Goal: Information Seeking & Learning: Compare options

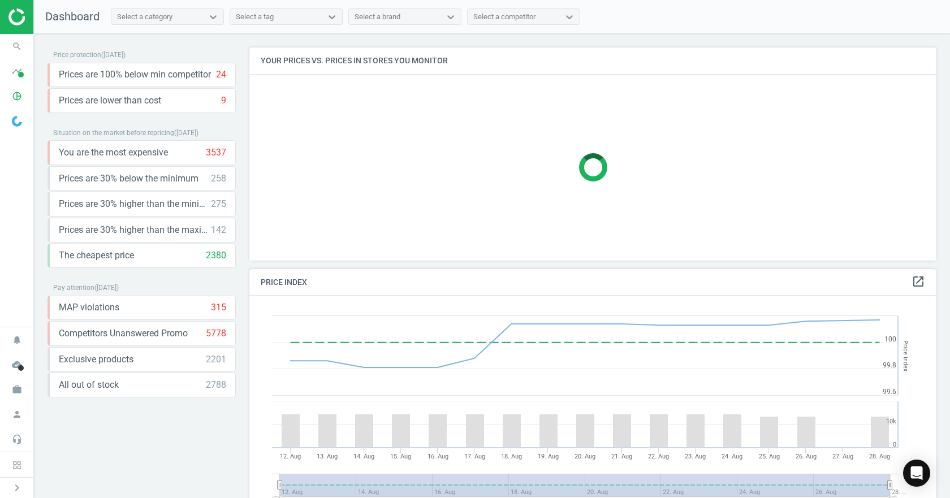
scroll to position [241, 696]
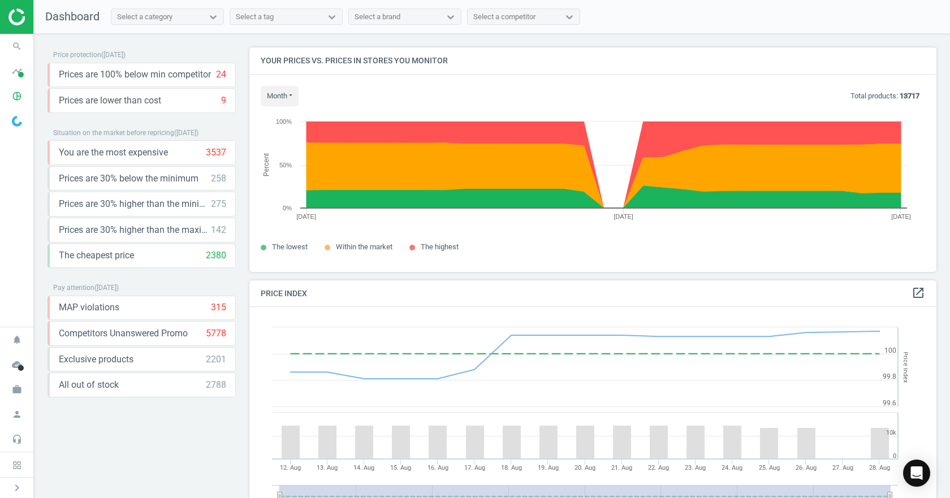
click at [0, 22] on div at bounding box center [16, 17] width 33 height 34
click at [6, 41] on span "search" at bounding box center [17, 46] width 34 height 25
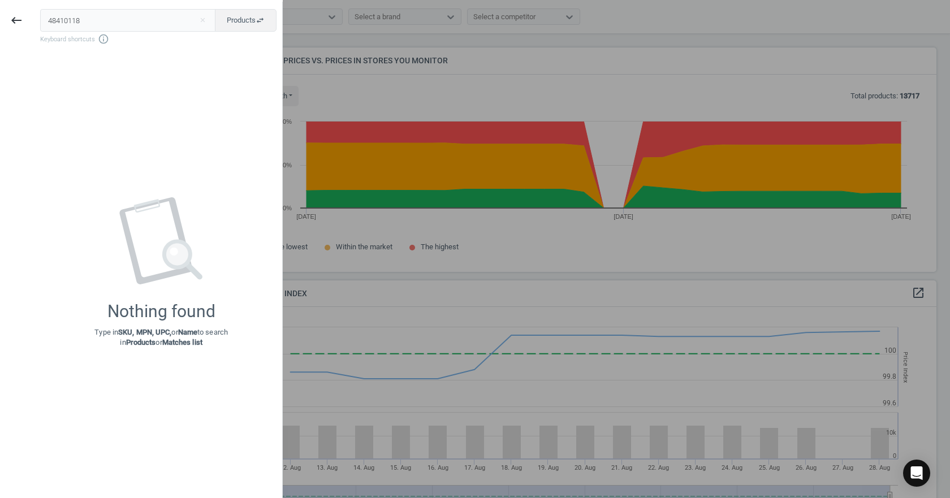
type input "48410118"
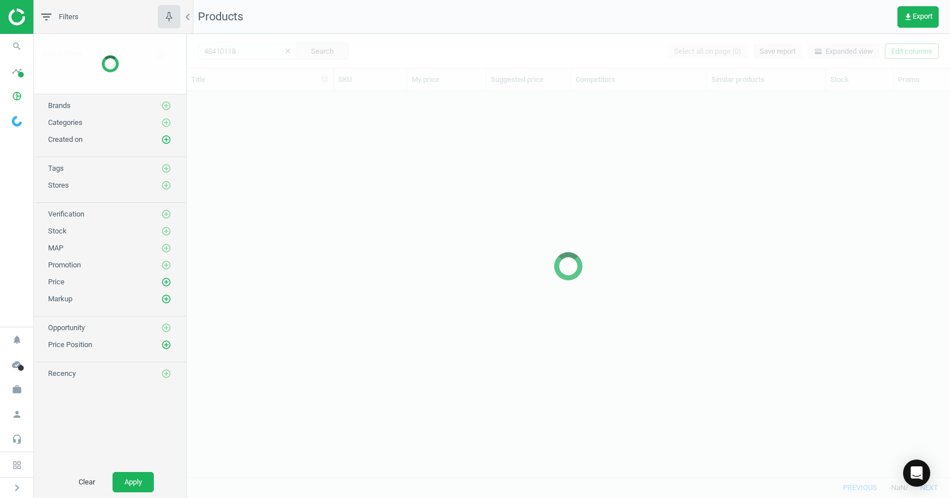
scroll to position [369, 755]
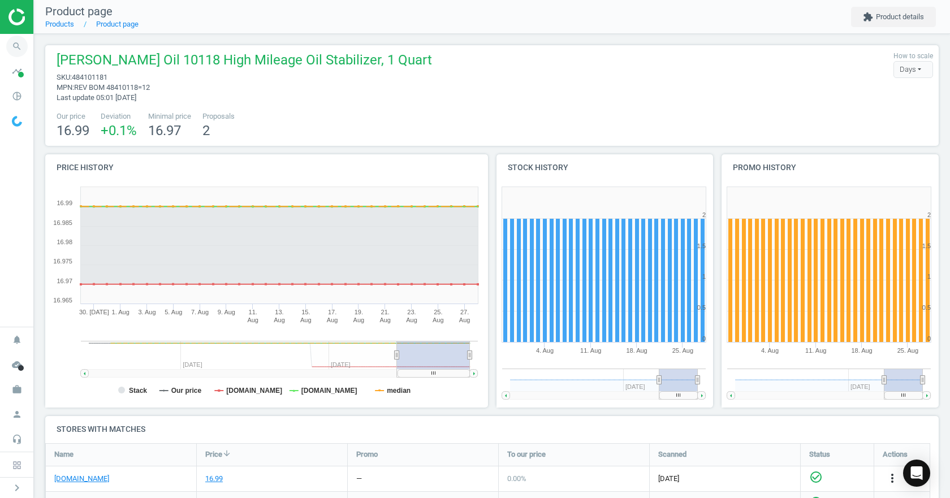
click at [10, 46] on icon "search" at bounding box center [16, 46] width 21 height 21
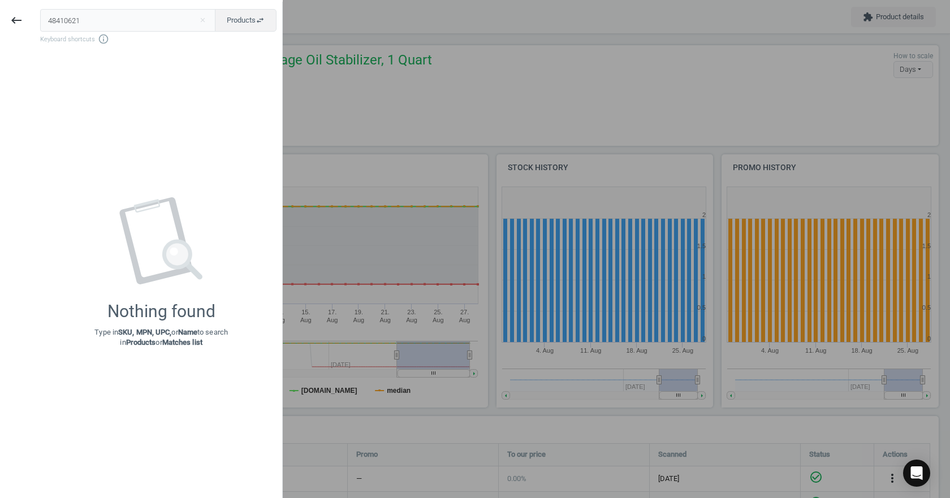
type input "48410621"
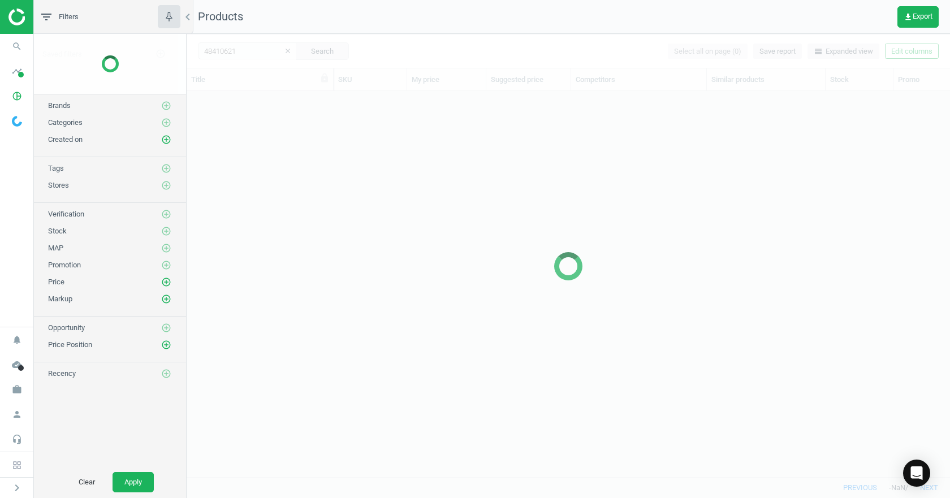
scroll to position [369, 755]
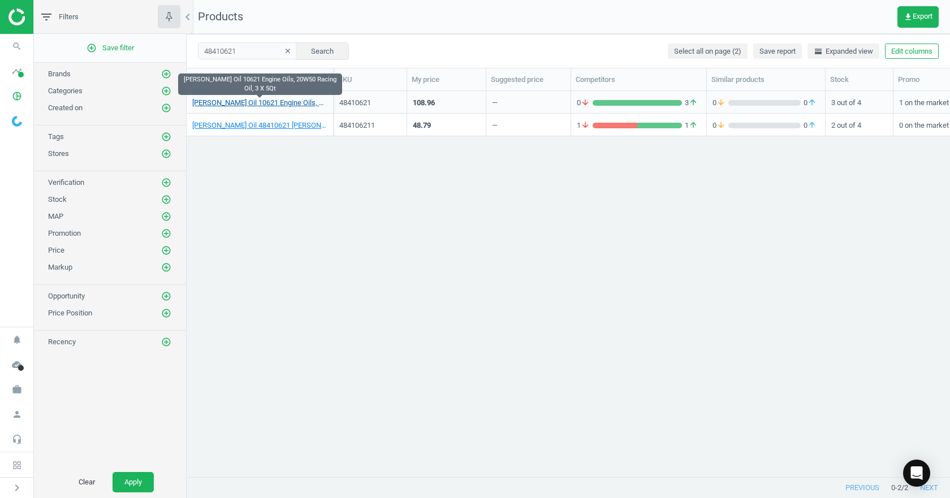
click at [261, 103] on link "[PERSON_NAME] Oil 10621 Engine Oils, 20W50 Racing Oil, 3 X 5Qt" at bounding box center [259, 103] width 135 height 10
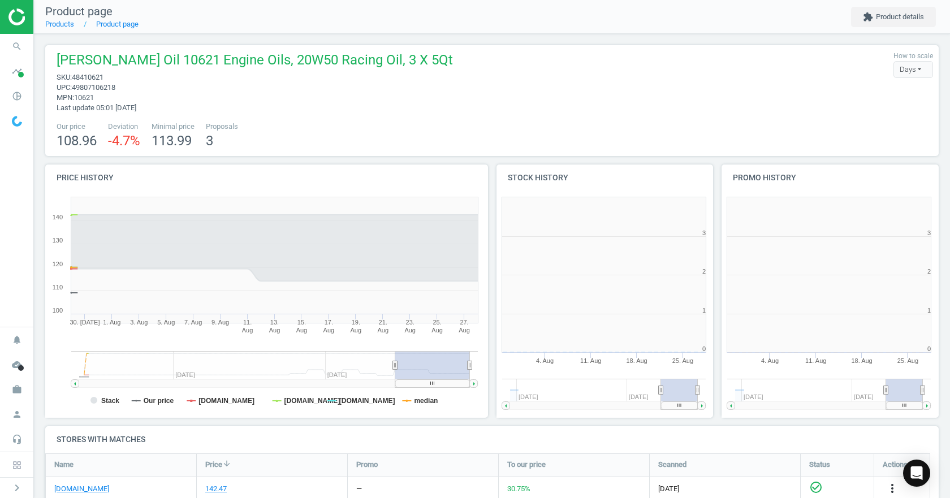
scroll to position [6, 6]
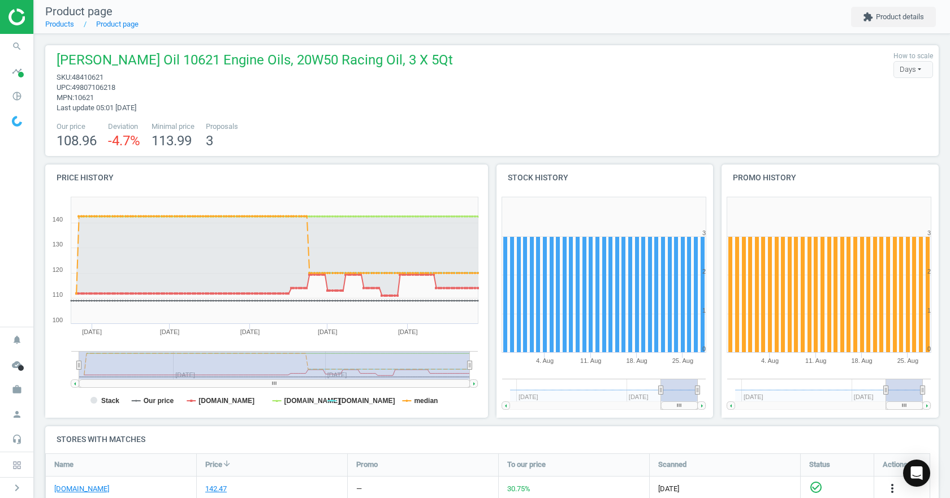
drag, startPoint x: 395, startPoint y: 366, endPoint x: 37, endPoint y: 359, distance: 358.0
click at [37, 359] on div "[PERSON_NAME] Oil 10621 Engine Oils, 20W50 Racing Oil, 3 X 5Qt sku : 48410621 u…" at bounding box center [492, 370] width 916 height 672
drag, startPoint x: 468, startPoint y: 366, endPoint x: 502, endPoint y: 365, distance: 34.5
click at [502, 365] on div "Price history Created with Highstock 6.2.0 Stack Our price [DOMAIN_NAME] [DOMAI…" at bounding box center [492, 296] width 902 height 262
drag, startPoint x: 418, startPoint y: 403, endPoint x: 409, endPoint y: 403, distance: 9.6
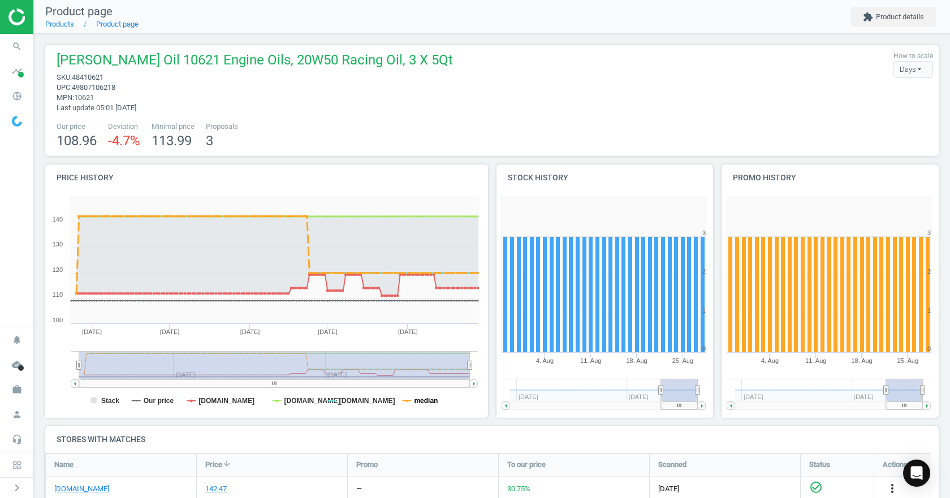
click at [418, 402] on tspan "median" at bounding box center [426, 401] width 24 height 8
click at [355, 403] on tspan "[DOMAIN_NAME]" at bounding box center [367, 401] width 56 height 8
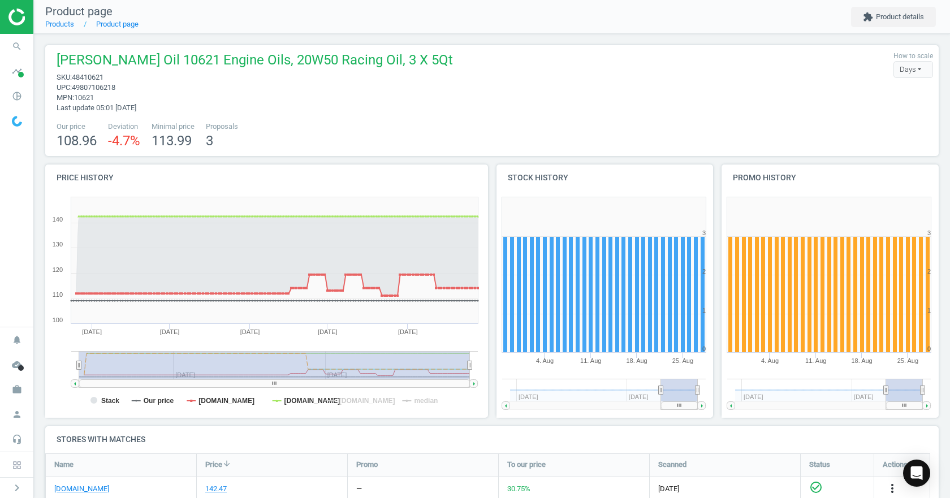
click at [100, 401] on rect at bounding box center [264, 305] width 438 height 226
click at [102, 400] on tspan "Stack" at bounding box center [110, 401] width 18 height 8
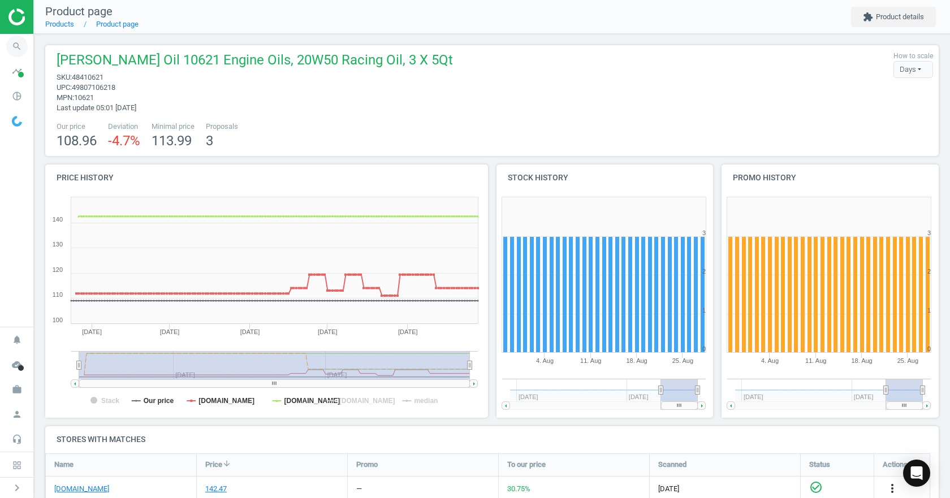
click at [15, 49] on icon "search" at bounding box center [16, 46] width 21 height 21
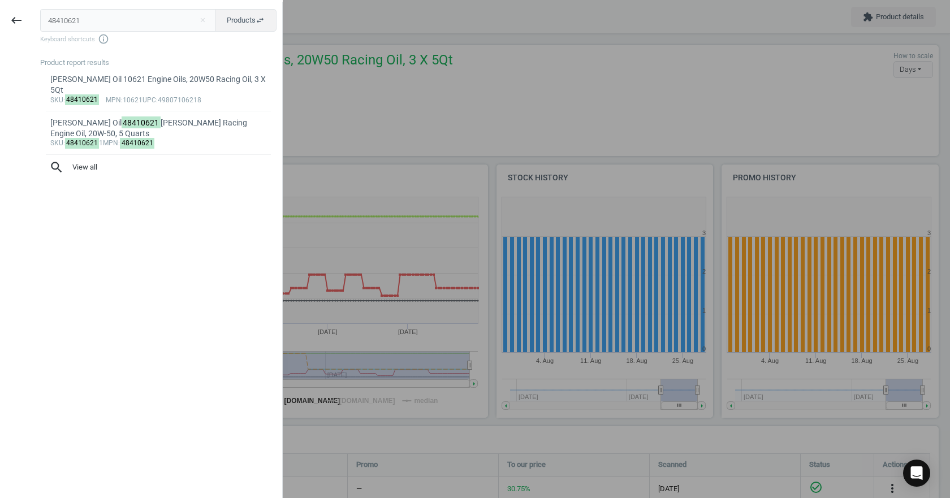
click at [128, 21] on input "48410621" at bounding box center [128, 20] width 176 height 23
click at [128, 20] on input "48410621" at bounding box center [128, 20] width 176 height 23
type input "324112628"
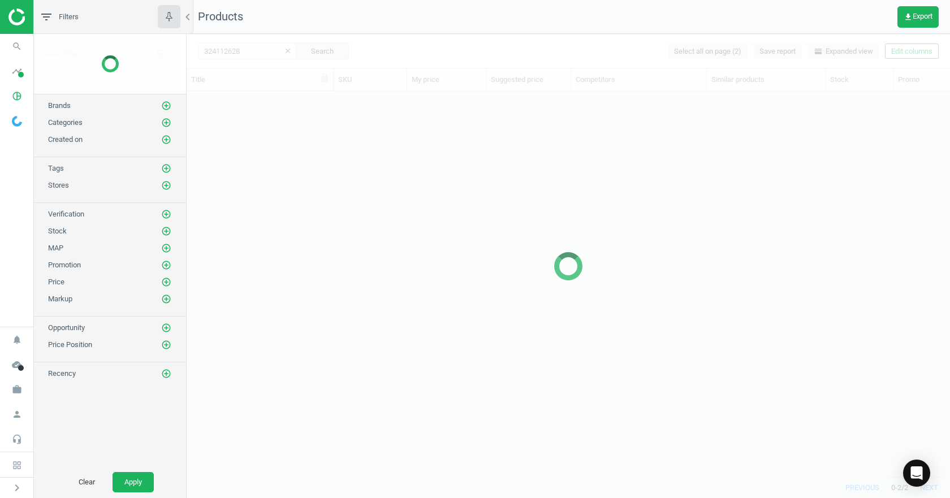
scroll to position [369, 755]
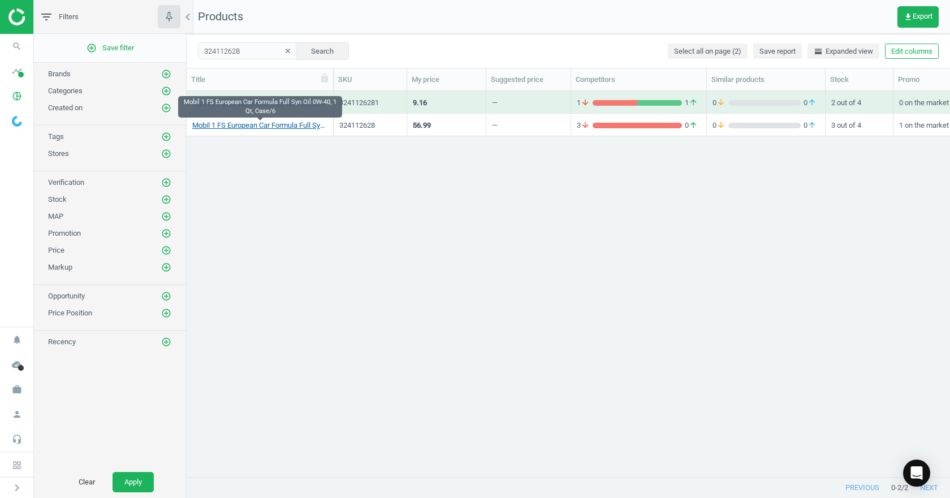
click at [265, 126] on link "Mobil 1 FS European Car Formula Full Syn Oil 0W-40, 1 Qt, Case/6" at bounding box center [259, 125] width 135 height 10
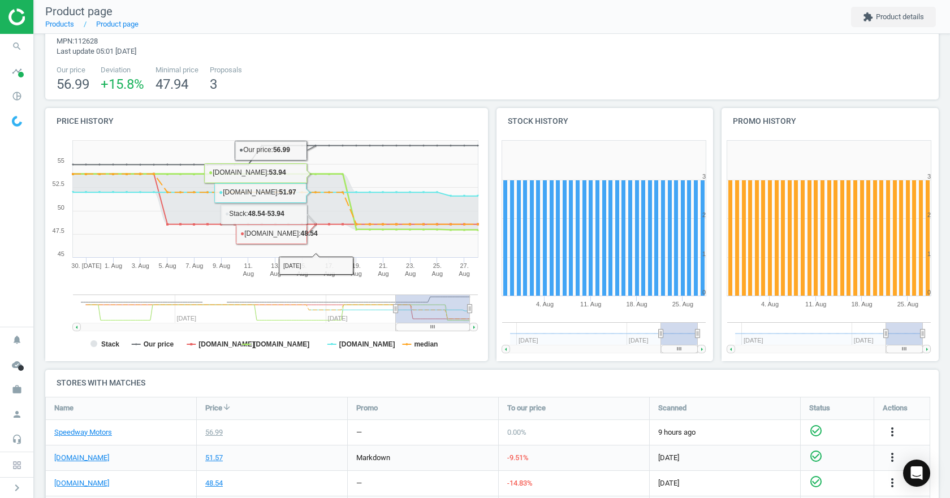
scroll to position [113, 0]
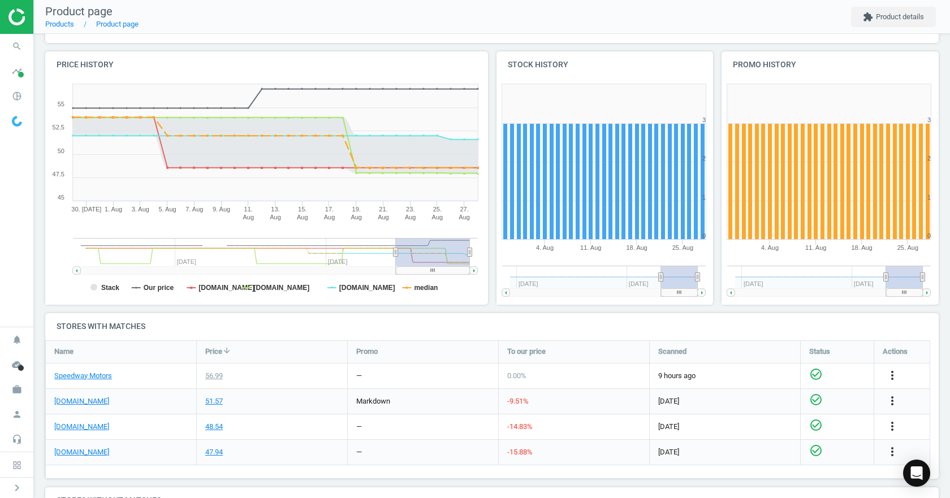
drag, startPoint x: 399, startPoint y: 251, endPoint x: 465, endPoint y: 288, distance: 76.0
click at [463, 289] on icon "Created with Highstock 6.2.0 Stack Our price [DOMAIN_NAME] [DOMAIN_NAME] [DOMAI…" at bounding box center [264, 192] width 438 height 226
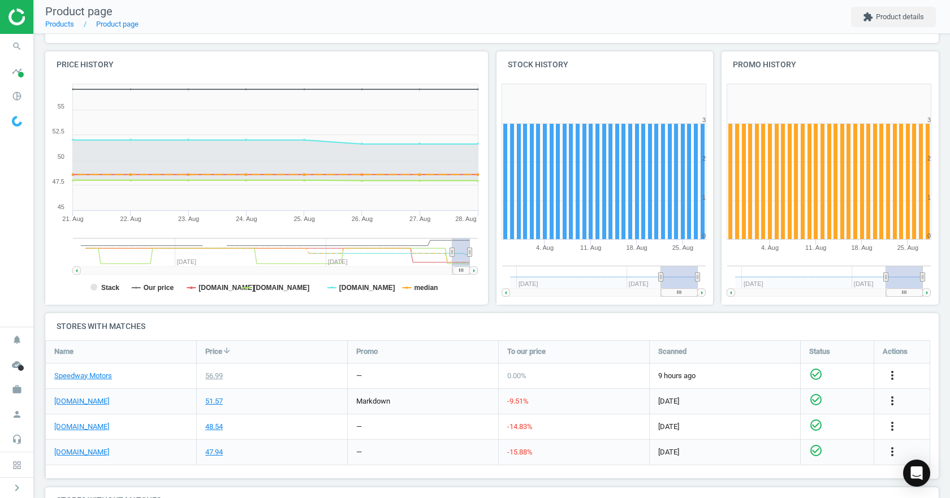
drag, startPoint x: 393, startPoint y: 252, endPoint x: 481, endPoint y: 253, distance: 87.7
click at [481, 253] on icon "Created with Highstock 6.2.0 Stack Our price [DOMAIN_NAME] [DOMAIN_NAME] [DOMAI…" at bounding box center [264, 192] width 438 height 226
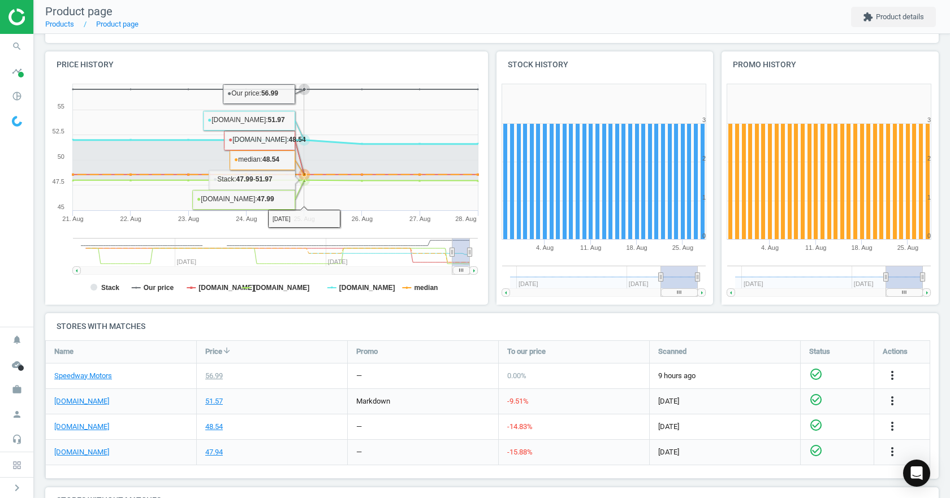
scroll to position [0, 0]
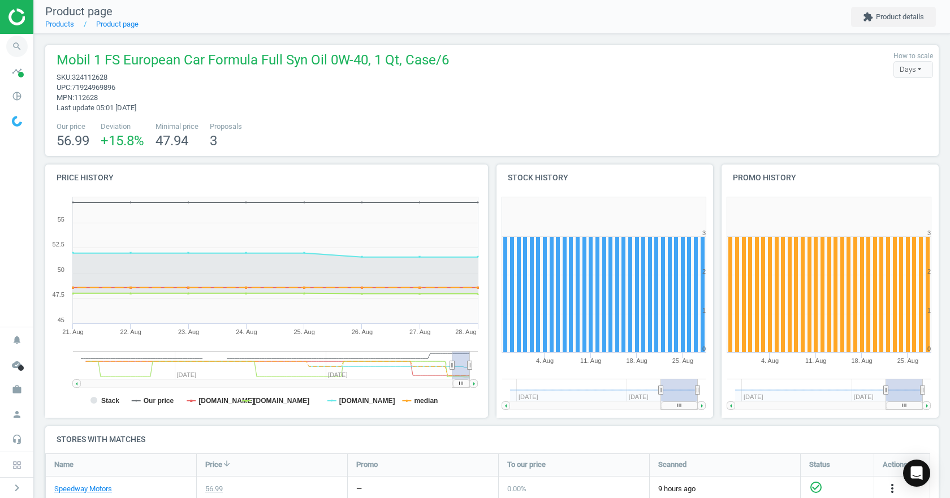
click at [23, 50] on icon "search" at bounding box center [16, 46] width 21 height 21
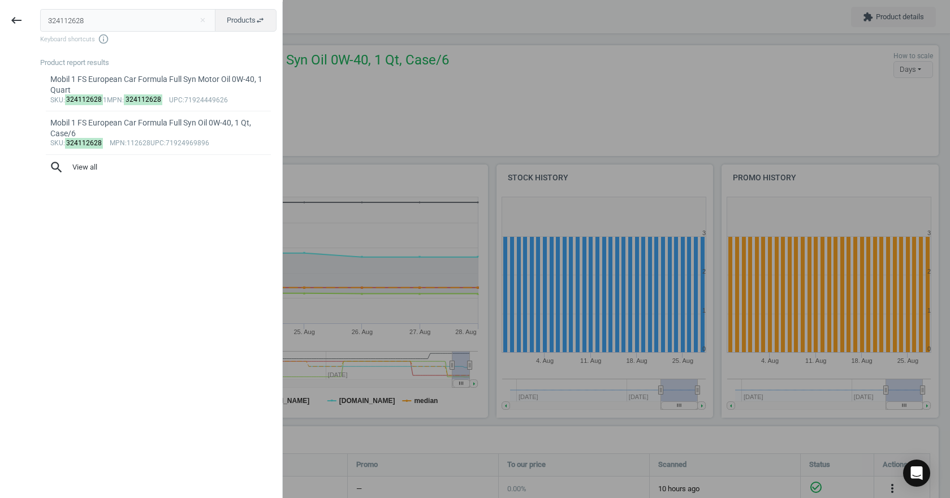
click at [141, 18] on input "324112628" at bounding box center [128, 20] width 176 height 23
type input "48410700"
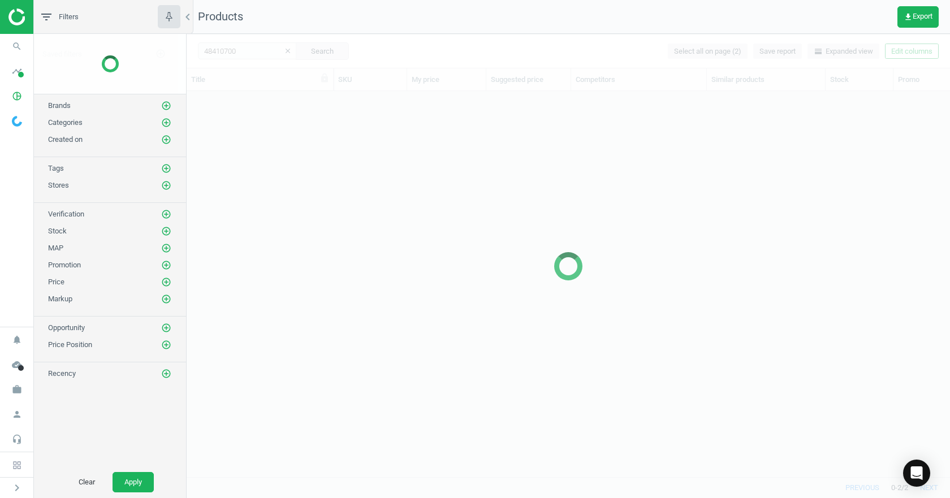
scroll to position [369, 755]
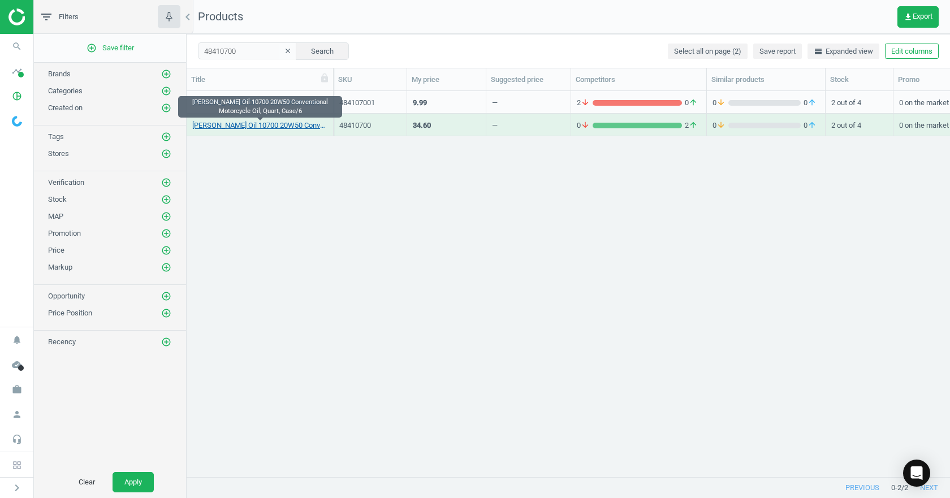
click at [270, 124] on link "[PERSON_NAME] Oil 10700 20W50 Conventional Motorcycle Oil, Quart, Case/6" at bounding box center [259, 125] width 135 height 10
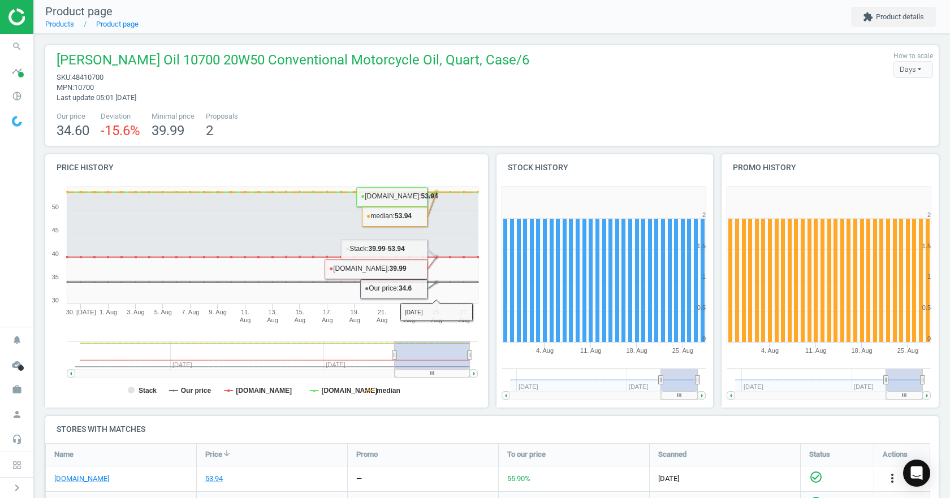
scroll to position [57, 0]
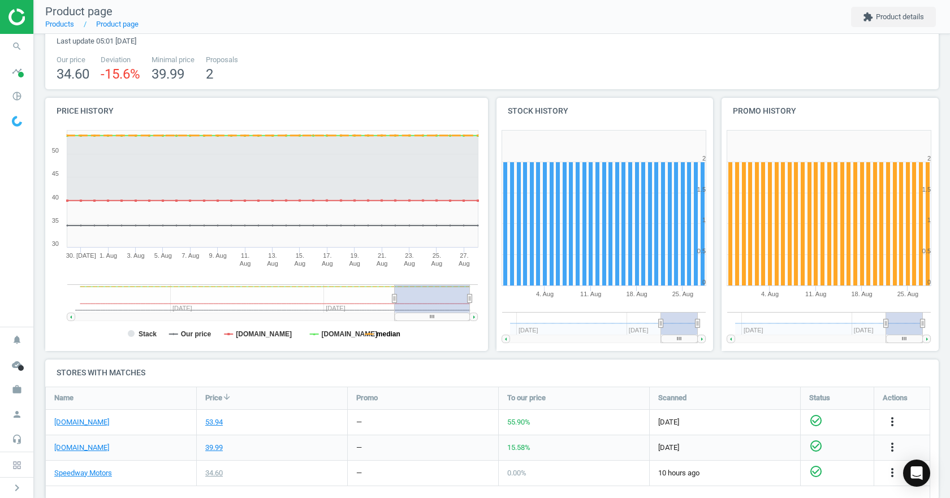
click at [386, 333] on tspan "median" at bounding box center [389, 334] width 24 height 8
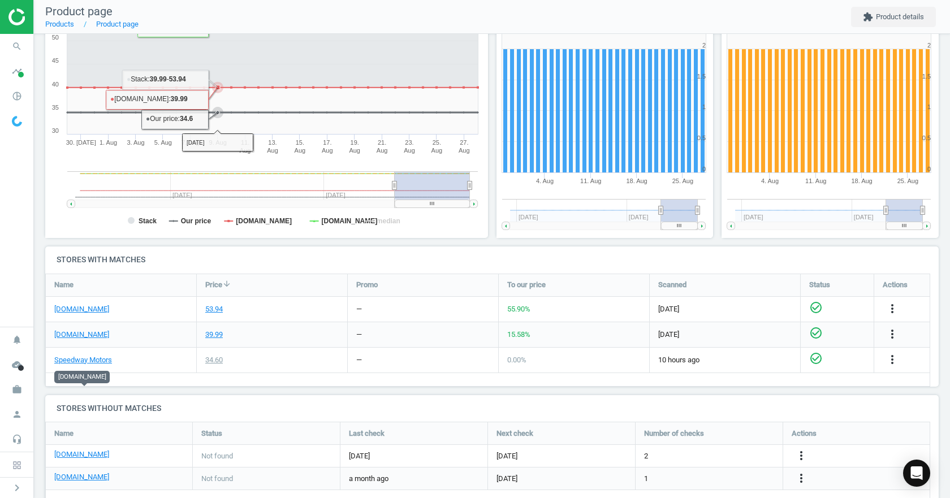
scroll to position [195, 0]
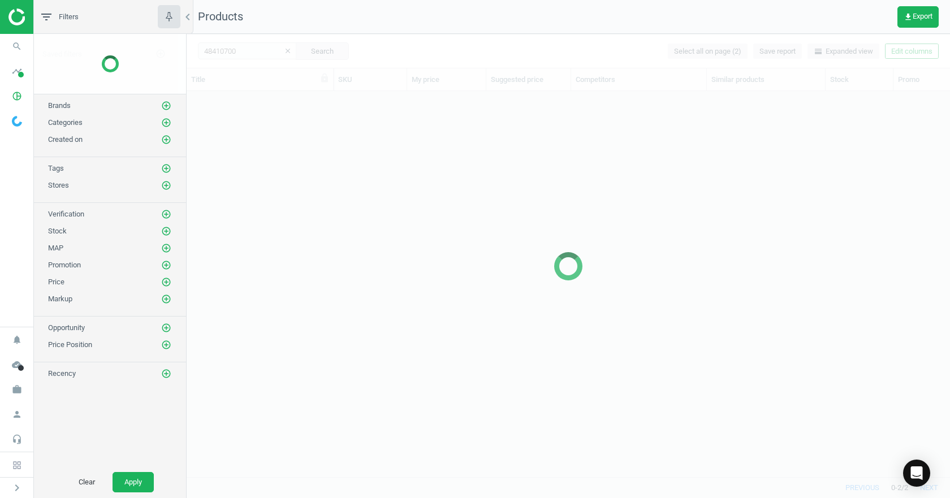
scroll to position [369, 755]
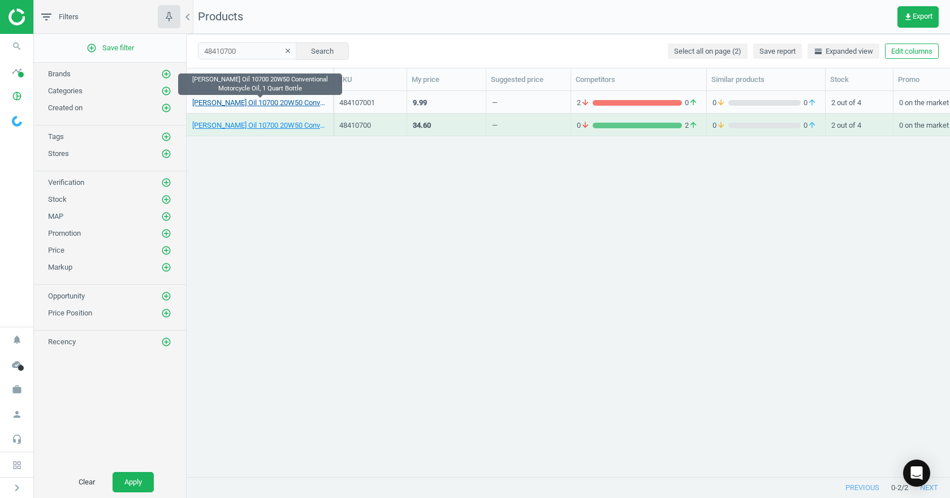
click at [272, 105] on link "[PERSON_NAME] Oil 10700 20W50 Conventional Motorcycle Oil, 1 Quart Bottle" at bounding box center [259, 103] width 135 height 10
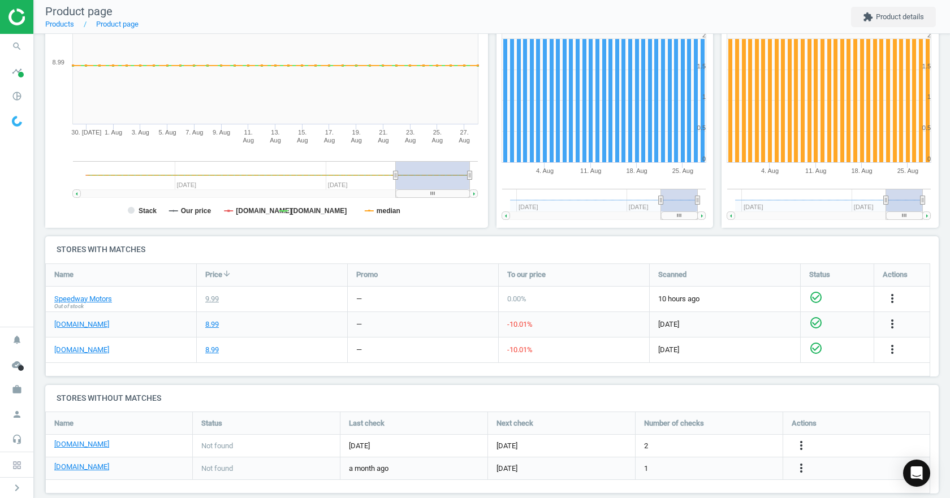
scroll to position [57, 0]
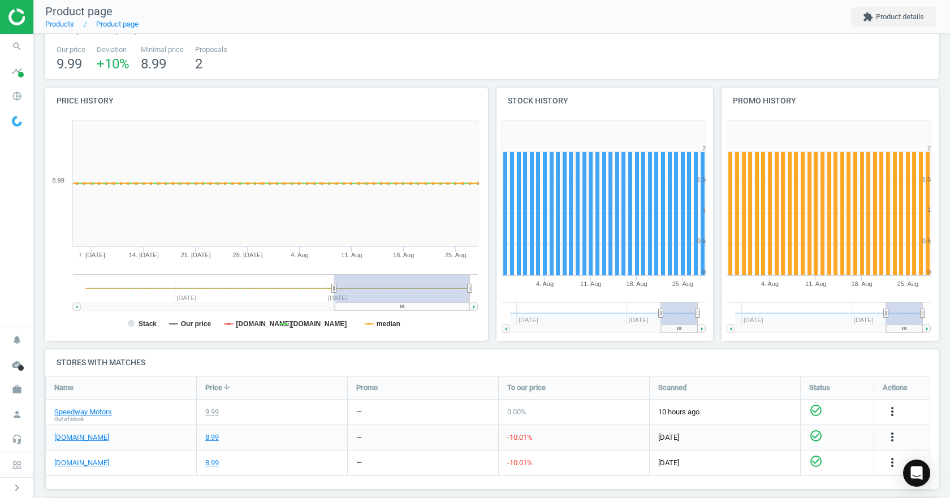
drag, startPoint x: 395, startPoint y: 291, endPoint x: 334, endPoint y: 291, distance: 61.6
click at [334, 291] on icon at bounding box center [334, 288] width 5 height 8
click at [385, 328] on tspan "median" at bounding box center [389, 324] width 24 height 8
click at [198, 322] on tspan "Our price" at bounding box center [196, 324] width 31 height 8
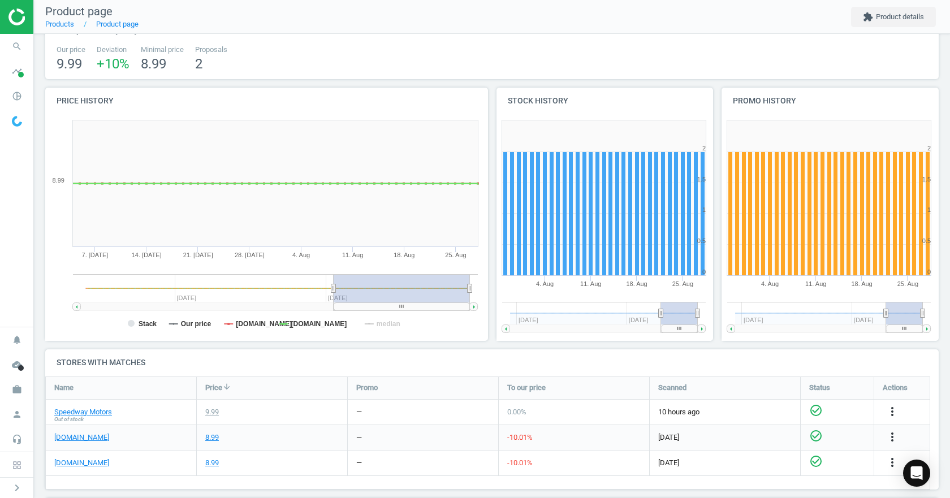
scroll to position [113, 0]
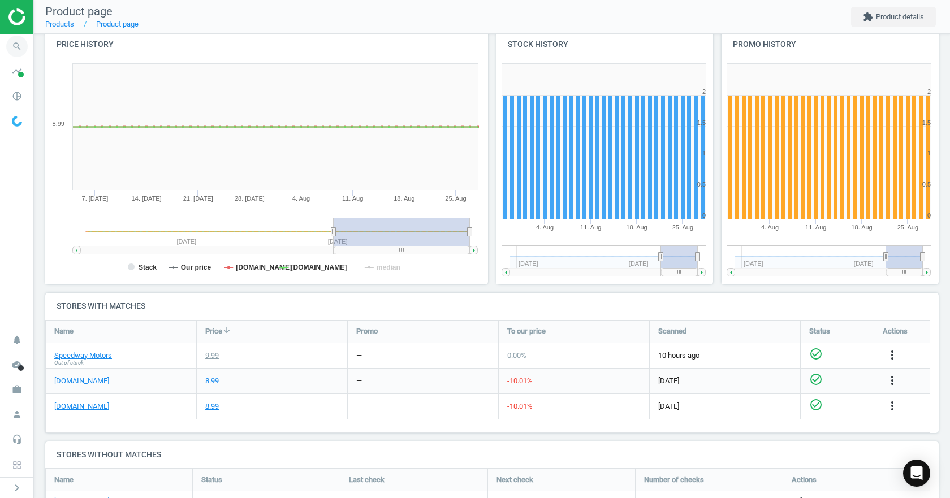
click at [18, 44] on icon "search" at bounding box center [16, 46] width 21 height 21
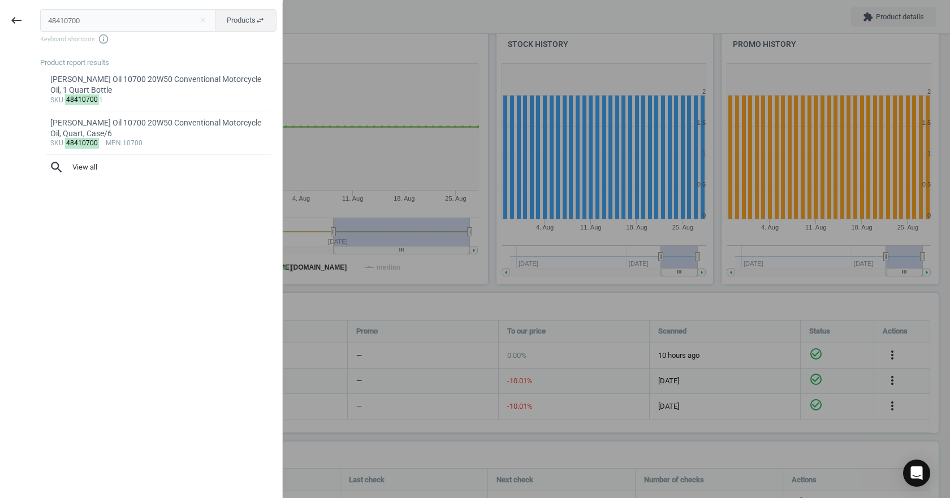
click at [135, 24] on input "48410700" at bounding box center [128, 20] width 176 height 23
type input "63371150"
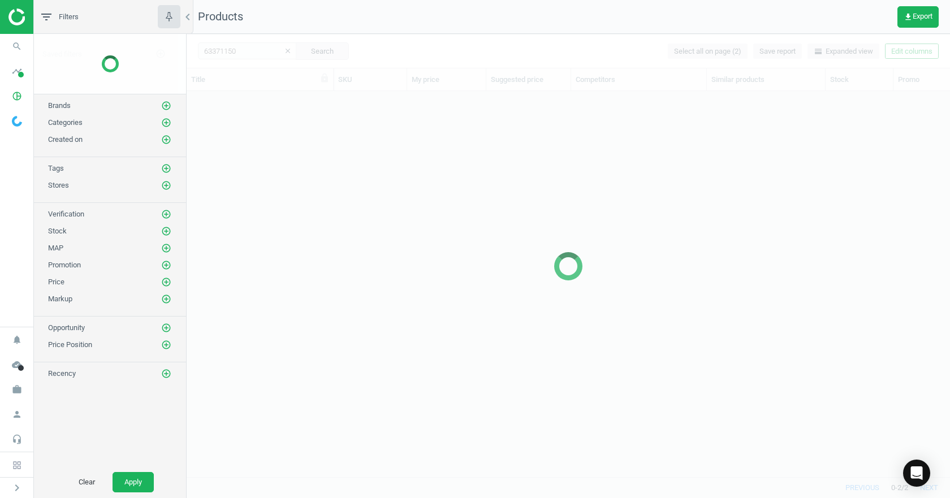
scroll to position [369, 755]
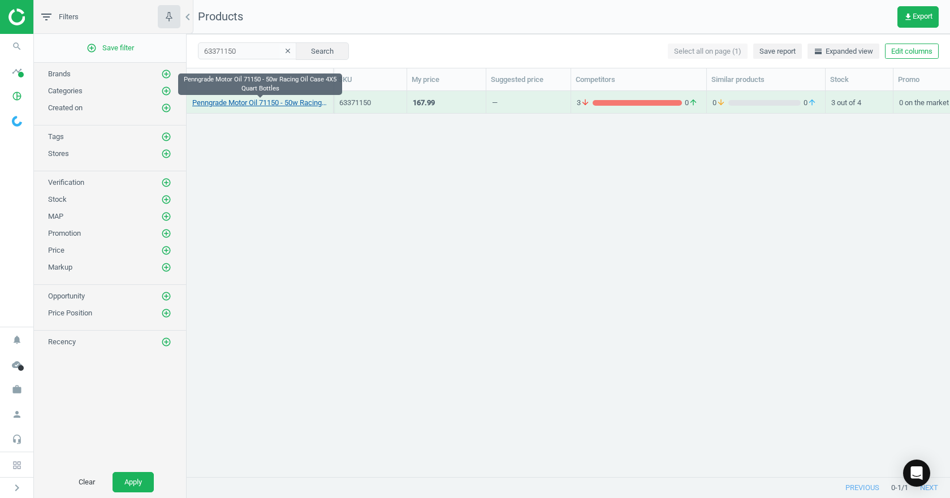
click at [292, 101] on link "Penngrade Motor Oil 71150 - 50w Racing Oil Case 4X5 Quart Bottles" at bounding box center [259, 103] width 135 height 10
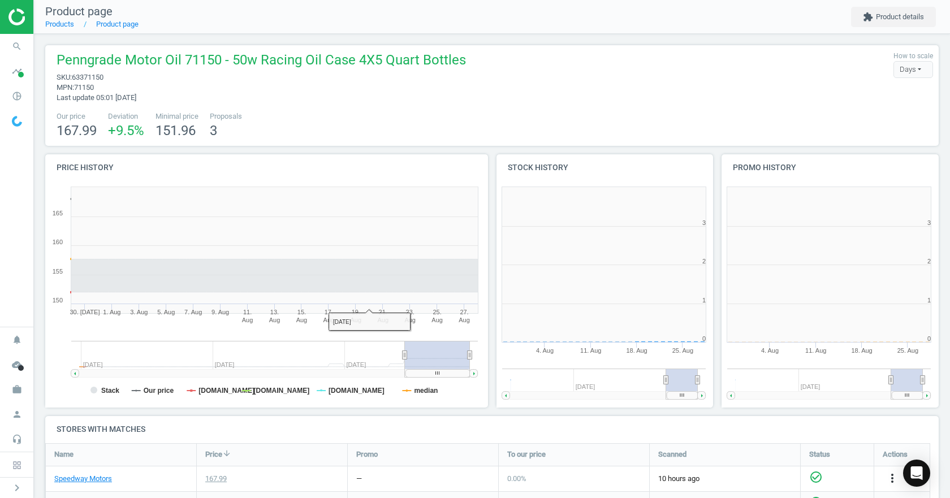
scroll to position [6, 6]
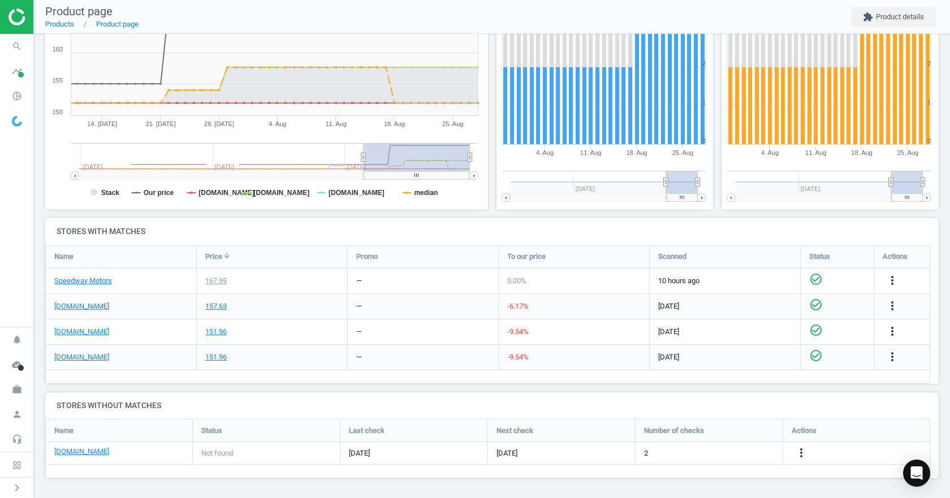
drag, startPoint x: 403, startPoint y: 158, endPoint x: 353, endPoint y: 162, distance: 50.4
click at [353, 162] on g at bounding box center [274, 161] width 407 height 37
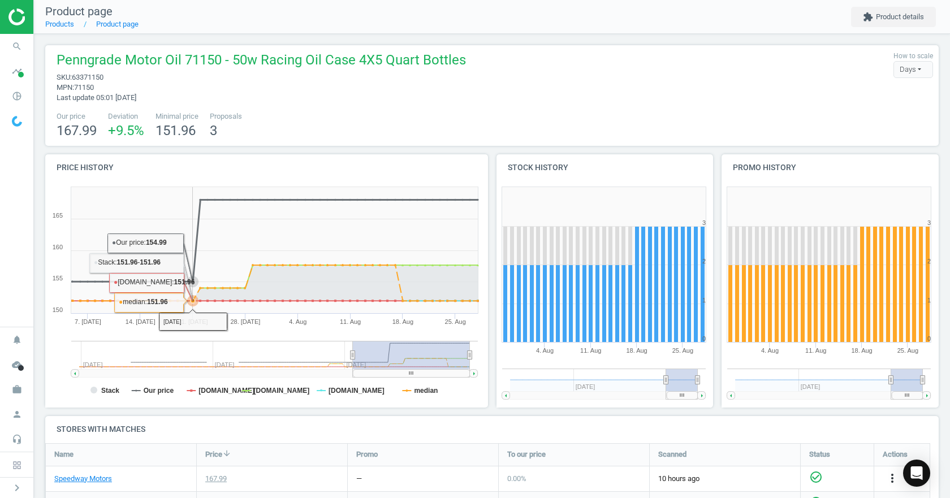
click at [191, 264] on icon at bounding box center [272, 241] width 424 height 82
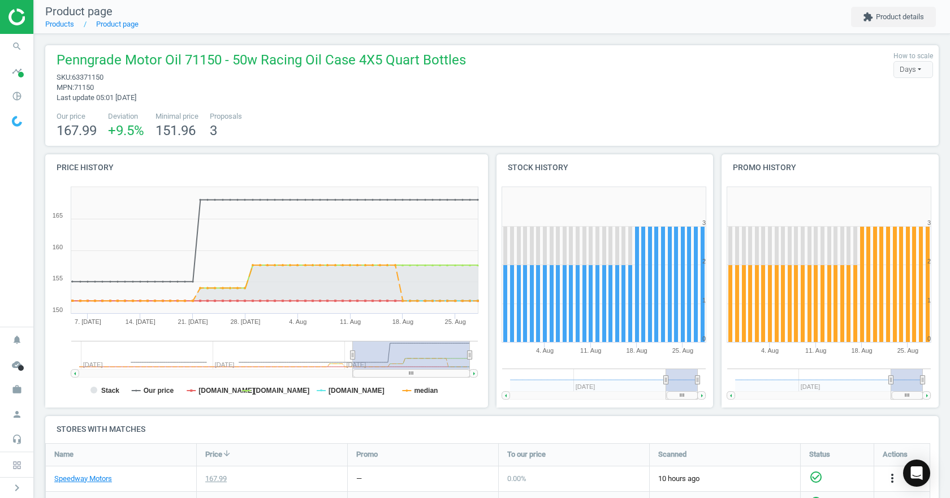
click at [96, 74] on span "63371150" at bounding box center [88, 77] width 32 height 8
copy span "63371150"
click at [430, 377] on icon at bounding box center [274, 359] width 407 height 36
click at [425, 387] on tspan "median" at bounding box center [426, 391] width 24 height 8
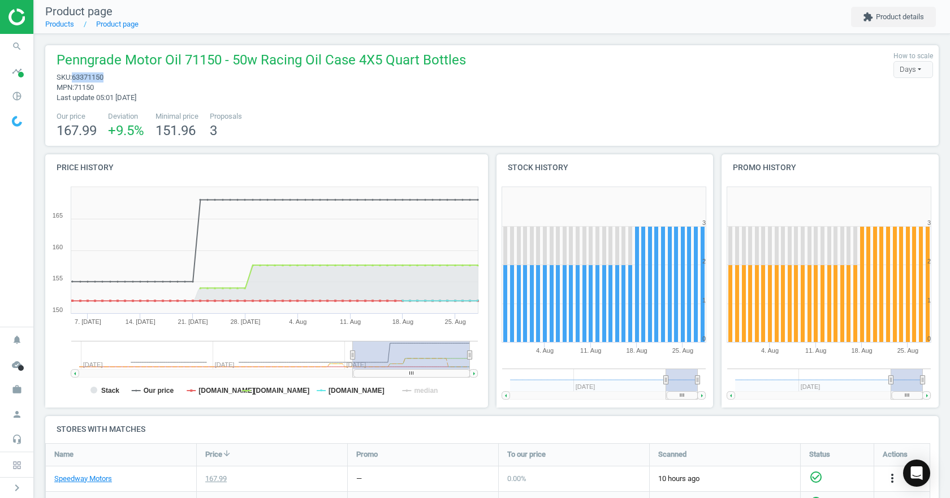
drag, startPoint x: 471, startPoint y: 355, endPoint x: 488, endPoint y: 354, distance: 17.5
click at [488, 354] on div "Price history Created with Highstock 6.2.0 Stack Our price [DOMAIN_NAME] [DOMAI…" at bounding box center [492, 285] width 902 height 262
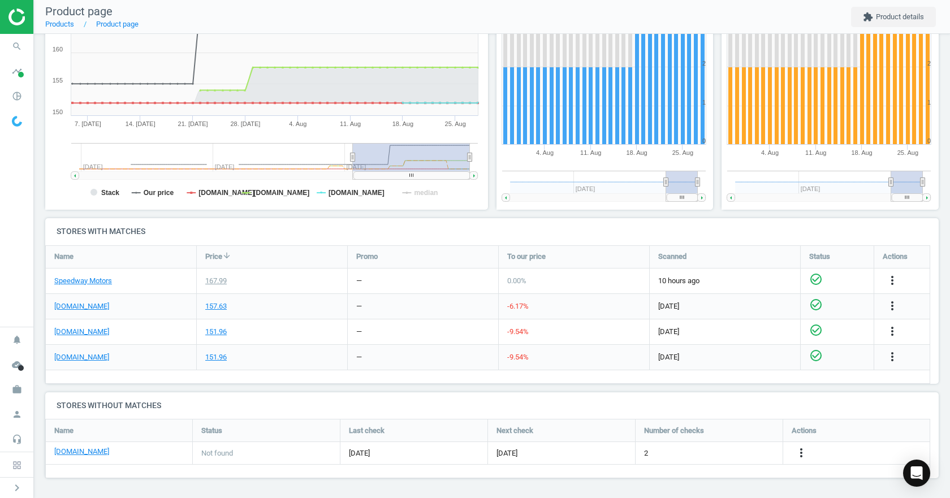
scroll to position [85, 0]
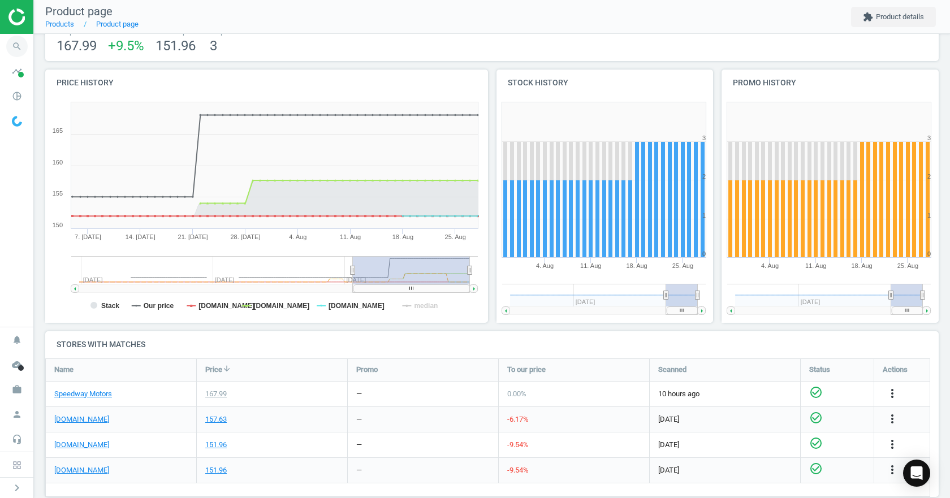
click at [6, 50] on span "search" at bounding box center [17, 46] width 34 height 25
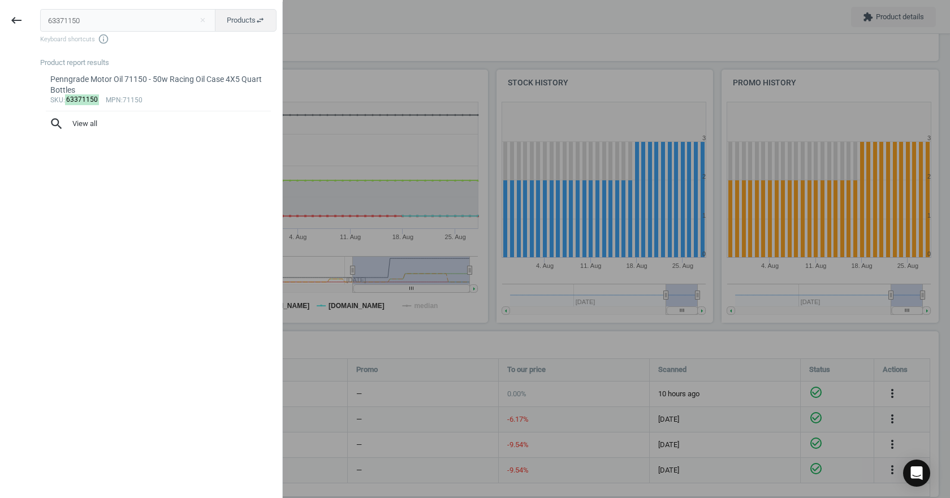
drag, startPoint x: 90, startPoint y: 23, endPoint x: 5, endPoint y: 5, distance: 87.3
click at [5, 5] on div "keyboard_backspace 63371150 close Products swap_horiz Keyboard shortcuts info_o…" at bounding box center [141, 251] width 283 height 498
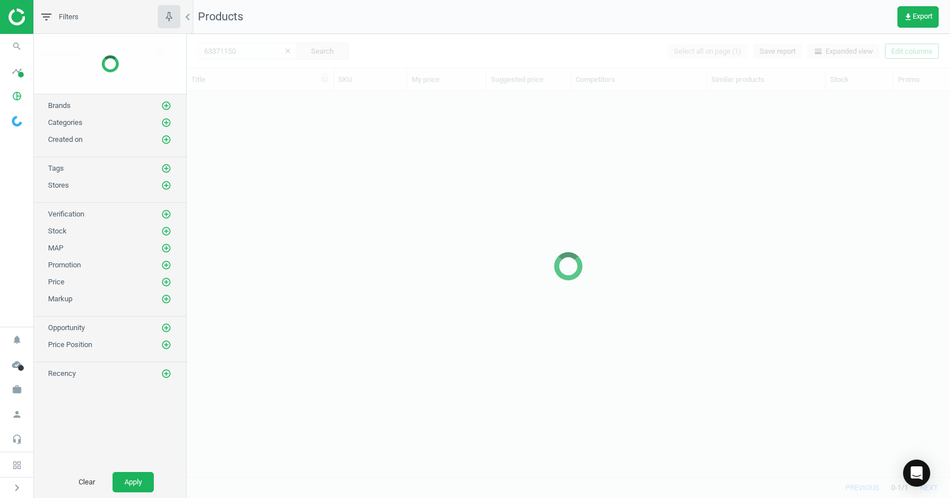
scroll to position [369, 755]
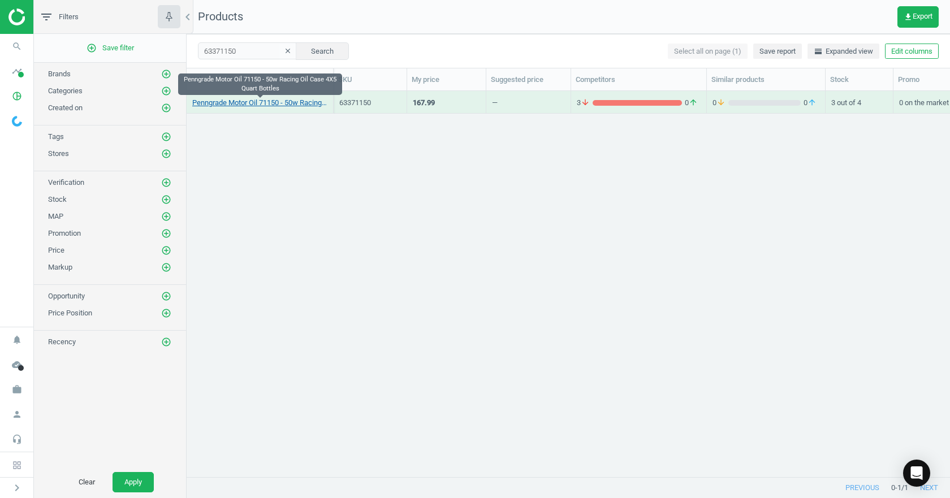
click at [284, 100] on link "Penngrade Motor Oil 71150 - 50w Racing Oil Case 4X5 Quart Bottles" at bounding box center [259, 103] width 135 height 10
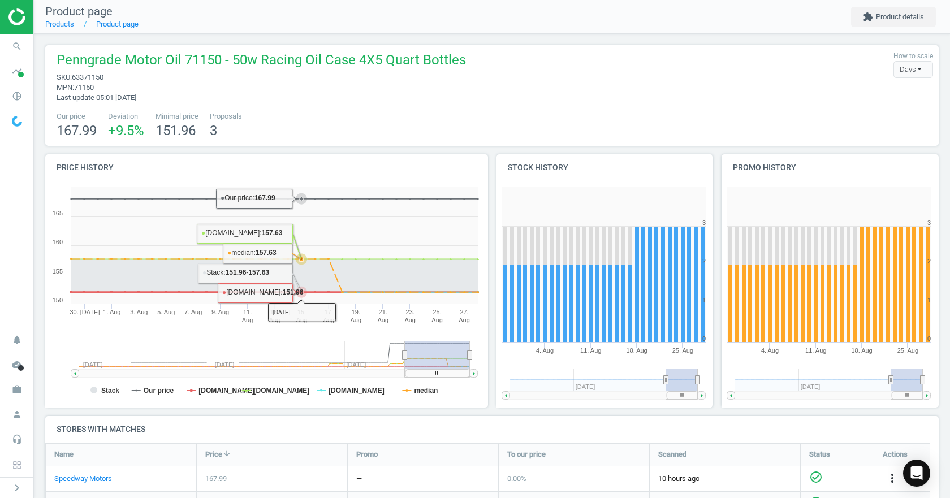
scroll to position [198, 0]
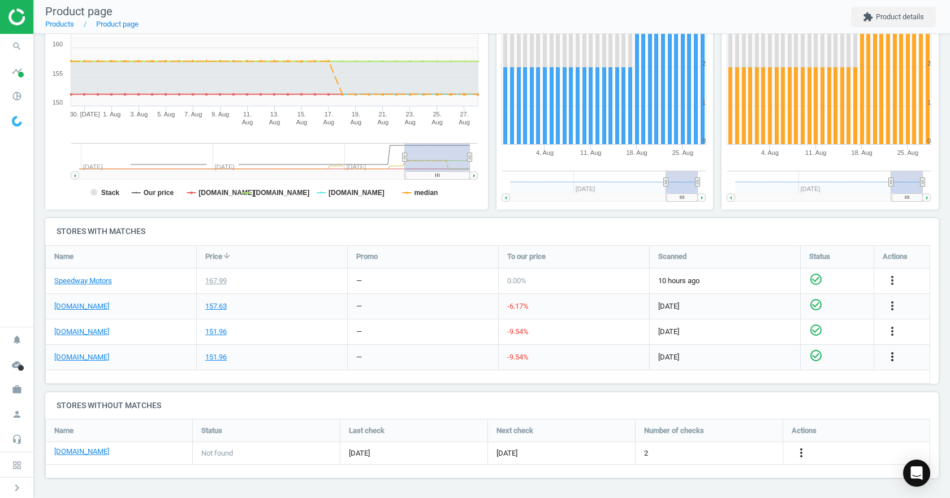
click at [890, 354] on icon "more_vert" at bounding box center [893, 357] width 14 height 14
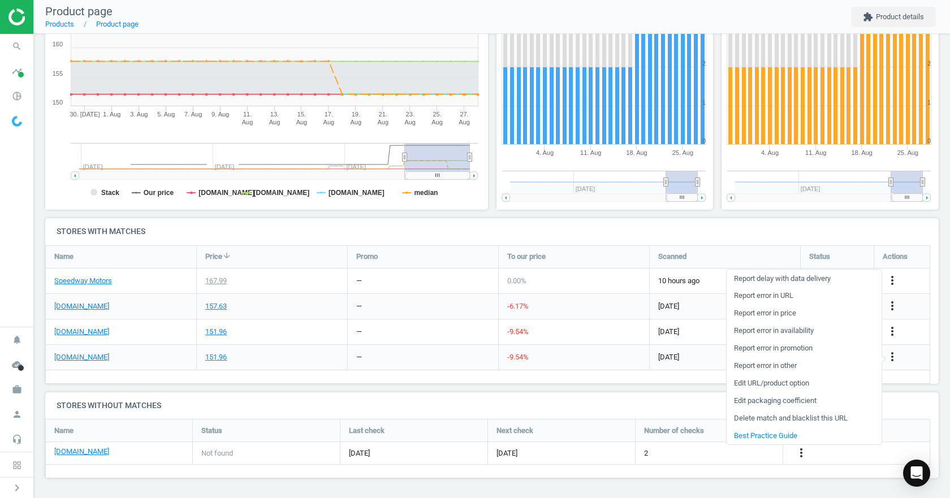
click at [802, 399] on link "Edit packaging coefficient" at bounding box center [804, 401] width 155 height 18
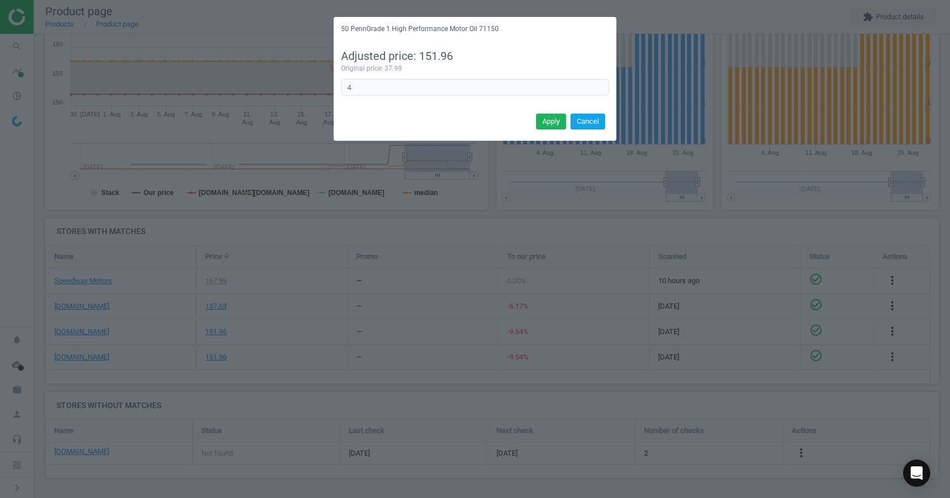
click at [598, 123] on button "Cancel" at bounding box center [588, 122] width 34 height 16
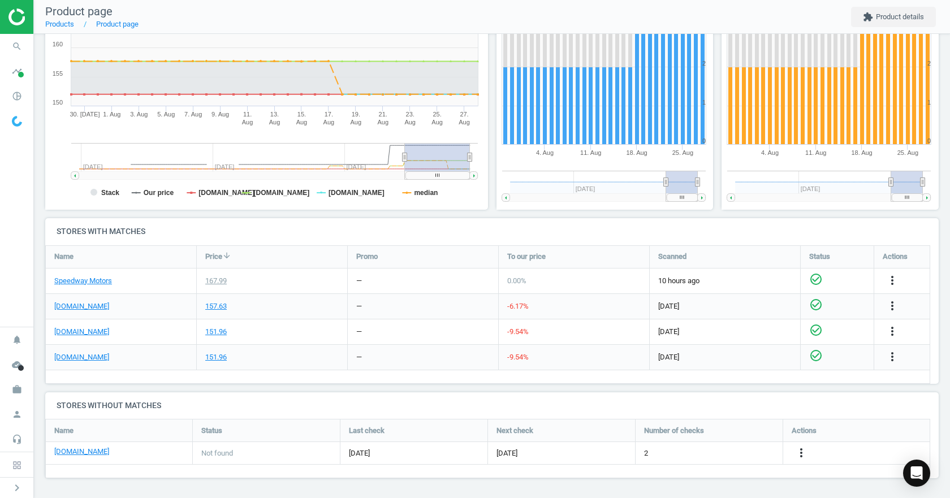
click at [46, 176] on rect at bounding box center [264, 97] width 438 height 226
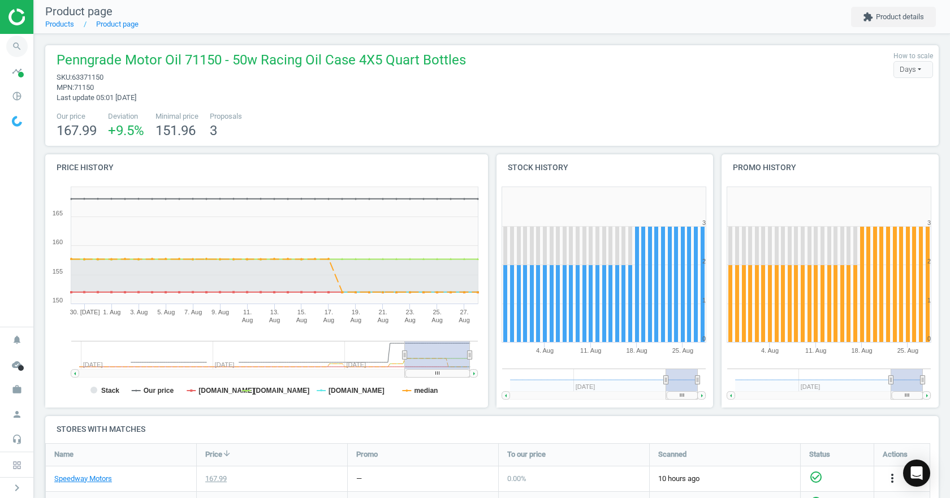
click at [26, 42] on icon "search" at bounding box center [16, 46] width 21 height 21
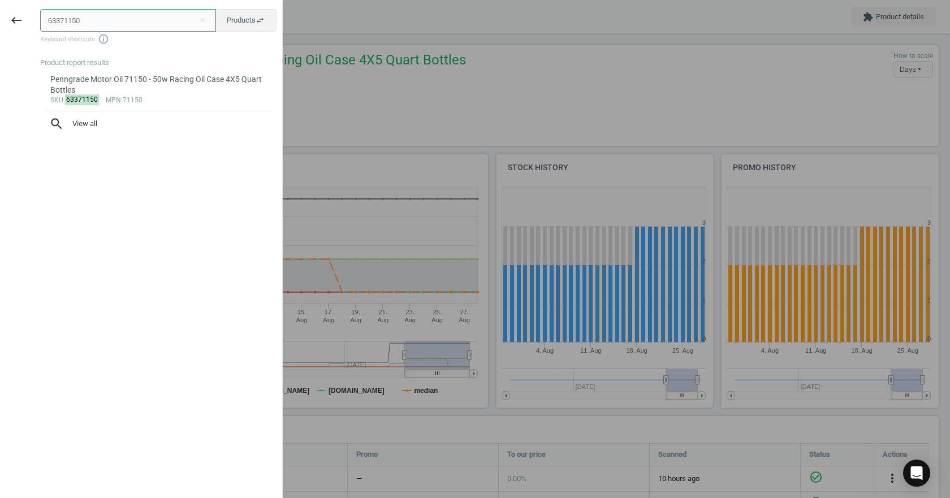
click at [124, 24] on input "63371150" at bounding box center [128, 20] width 176 height 23
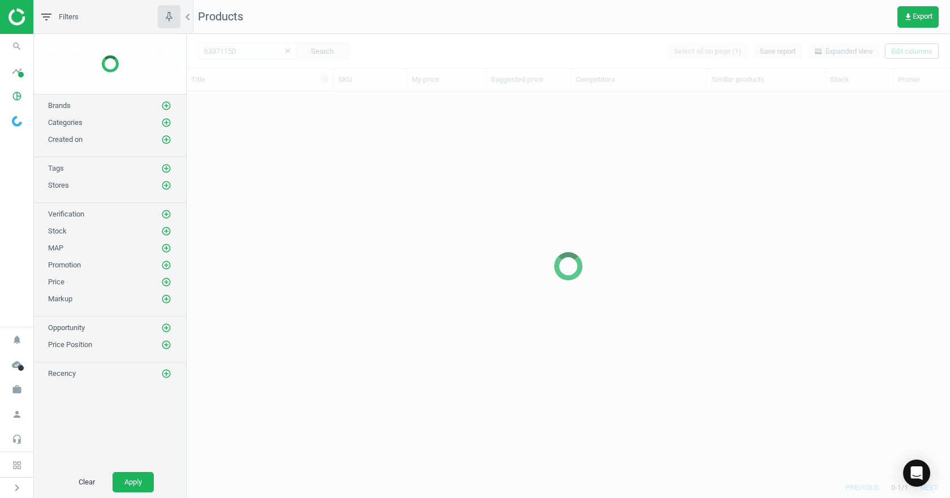
scroll to position [369, 755]
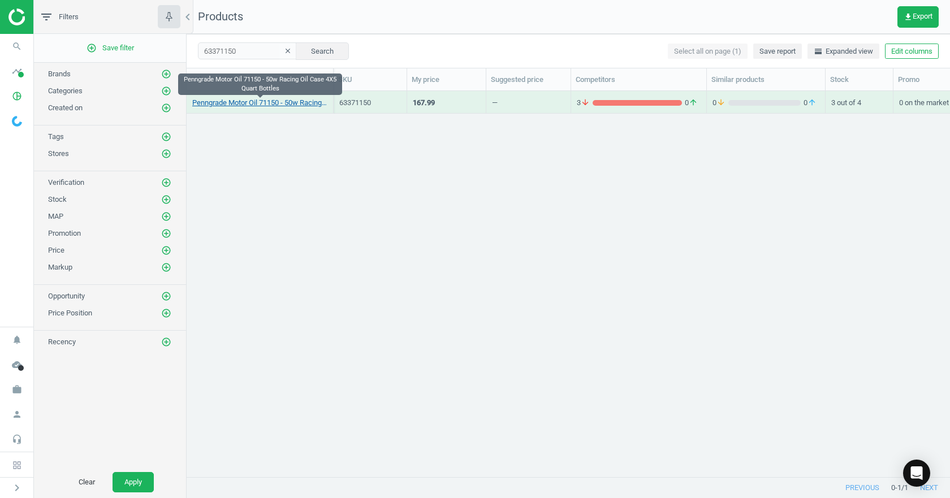
click at [245, 103] on link "Penngrade Motor Oil 71150 - 50w Racing Oil Case 4X5 Quart Bottles" at bounding box center [259, 103] width 135 height 10
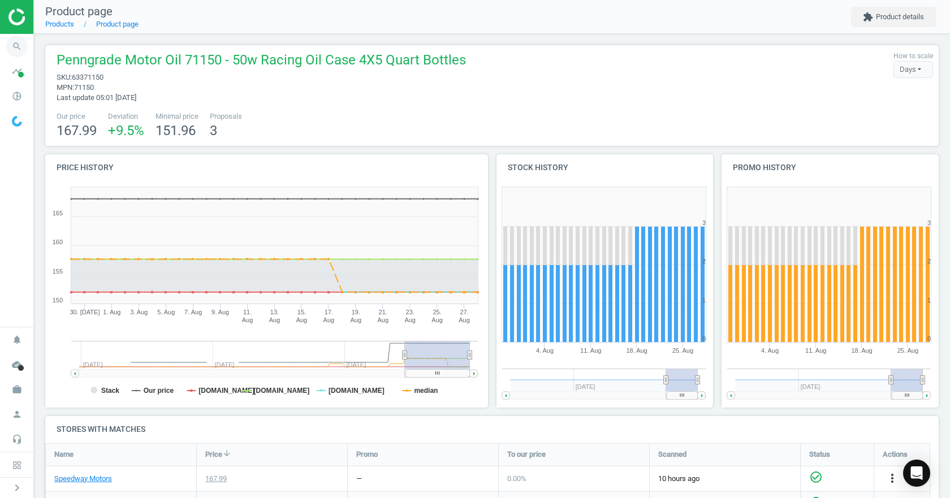
click at [9, 45] on icon "search" at bounding box center [16, 46] width 21 height 21
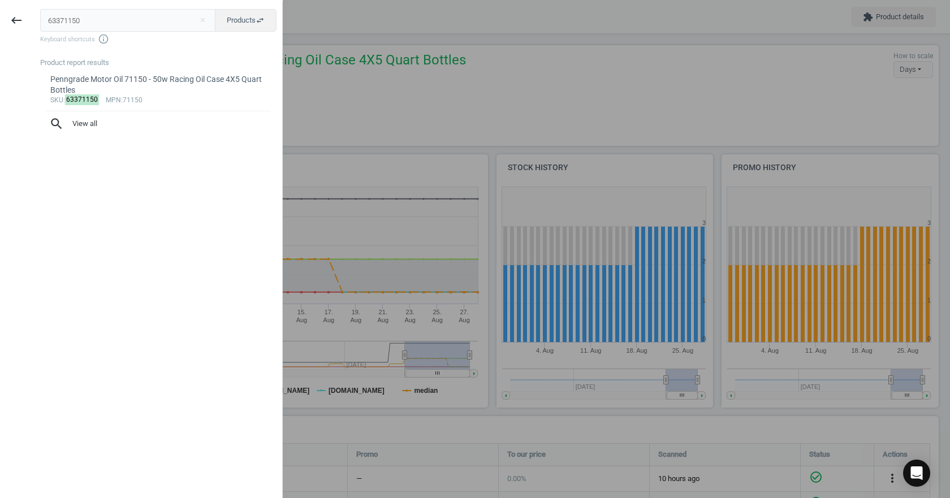
click at [146, 17] on input "63371150" at bounding box center [128, 20] width 176 height 23
type input "3241244081"
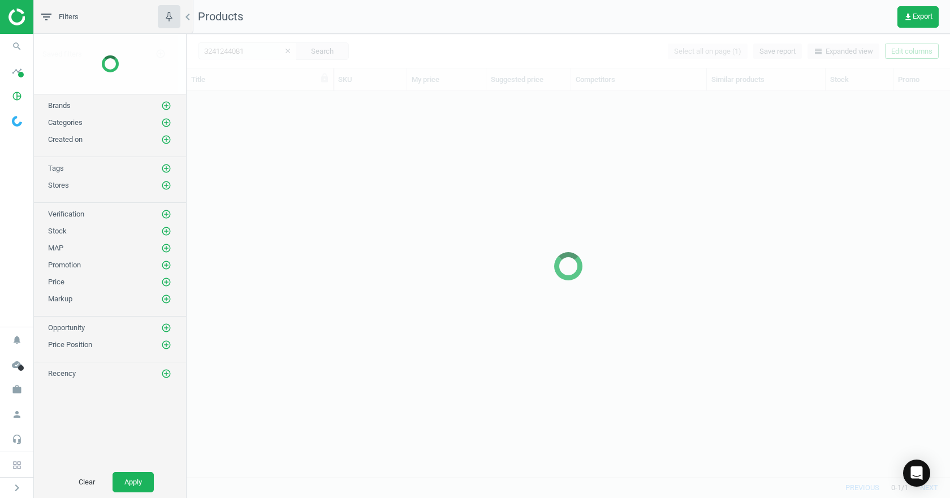
scroll to position [369, 755]
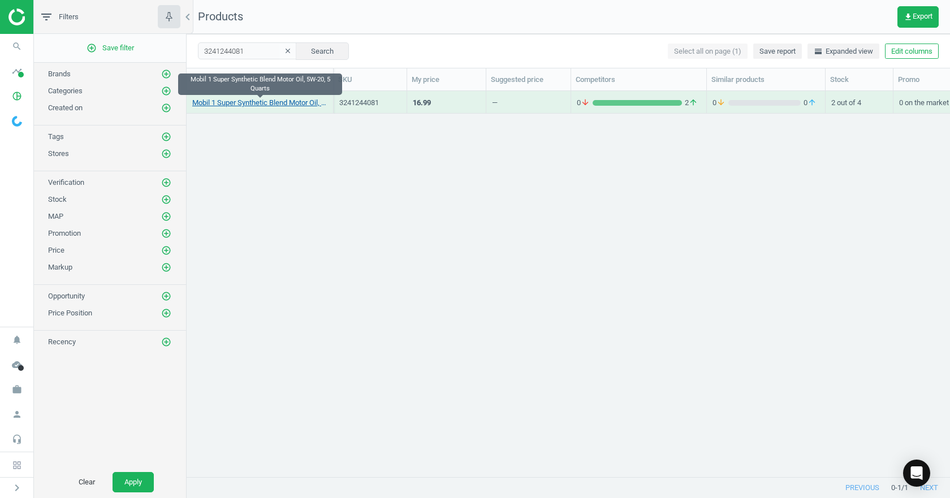
click at [273, 105] on link "Mobil 1 Super Synthetic Blend Motor Oil, 5W-20, 5 Quarts" at bounding box center [259, 103] width 135 height 10
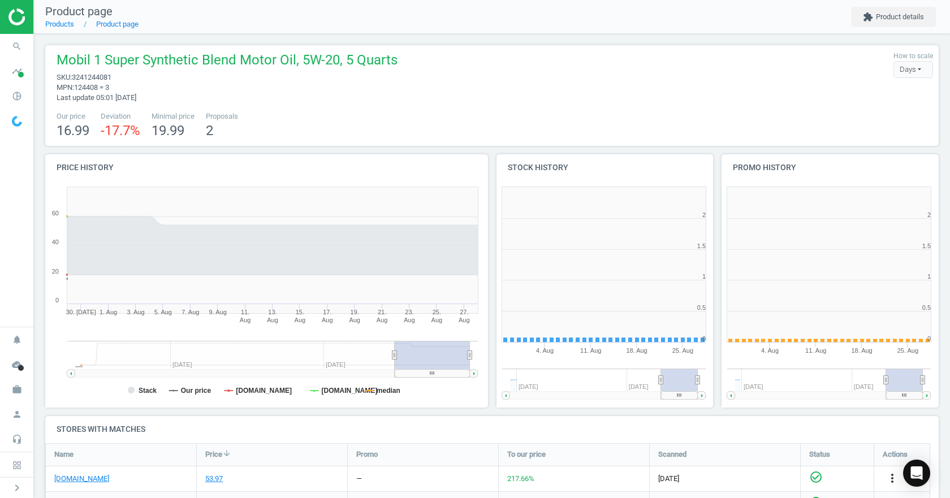
scroll to position [6, 6]
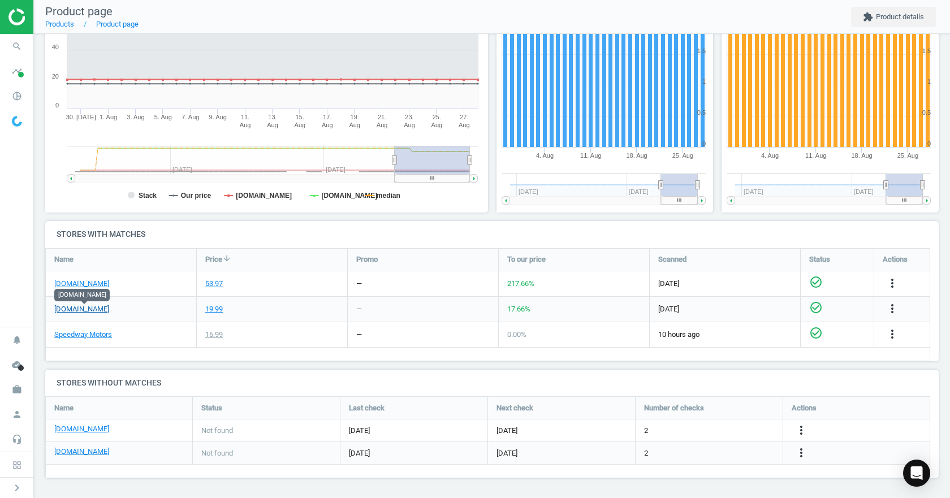
click at [70, 309] on link "[DOMAIN_NAME]" at bounding box center [81, 309] width 55 height 10
click at [217, 284] on div "53.97" at bounding box center [214, 284] width 18 height 10
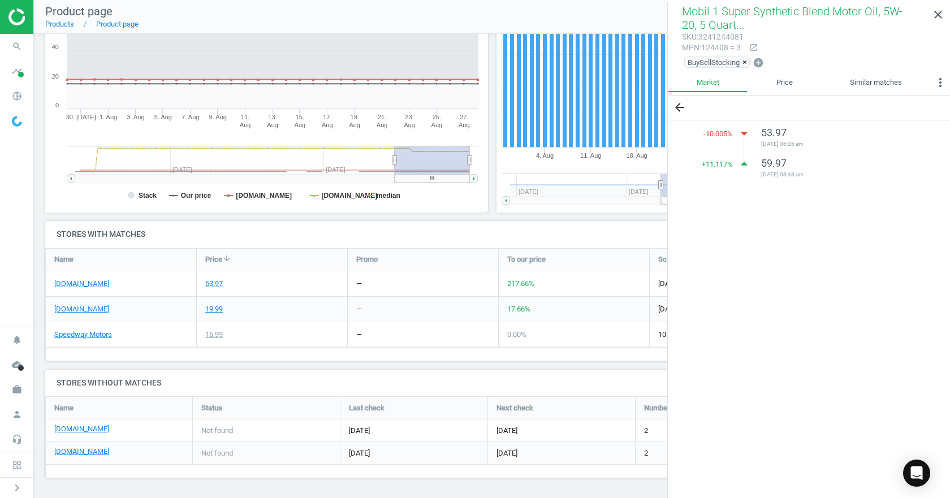
click at [943, 16] on icon "close" at bounding box center [938, 15] width 14 height 14
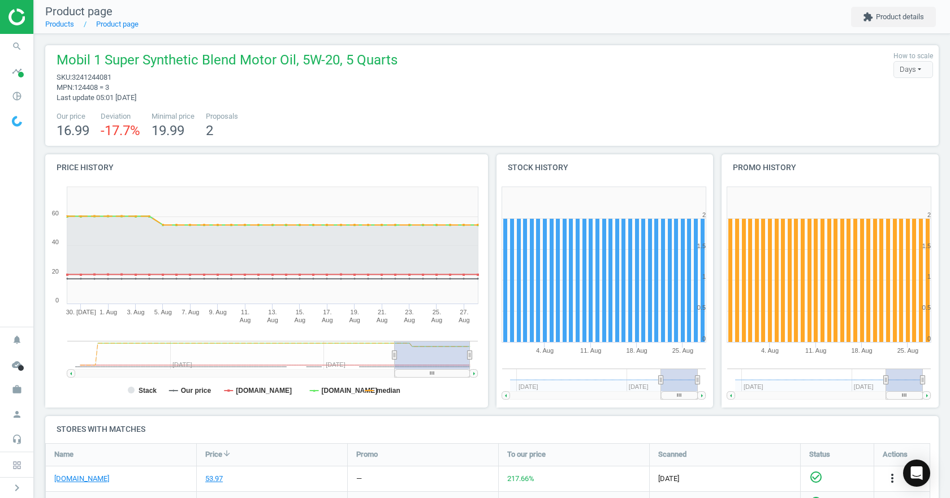
click at [84, 76] on span "3241244081" at bounding box center [92, 77] width 40 height 8
copy span "3241244081"
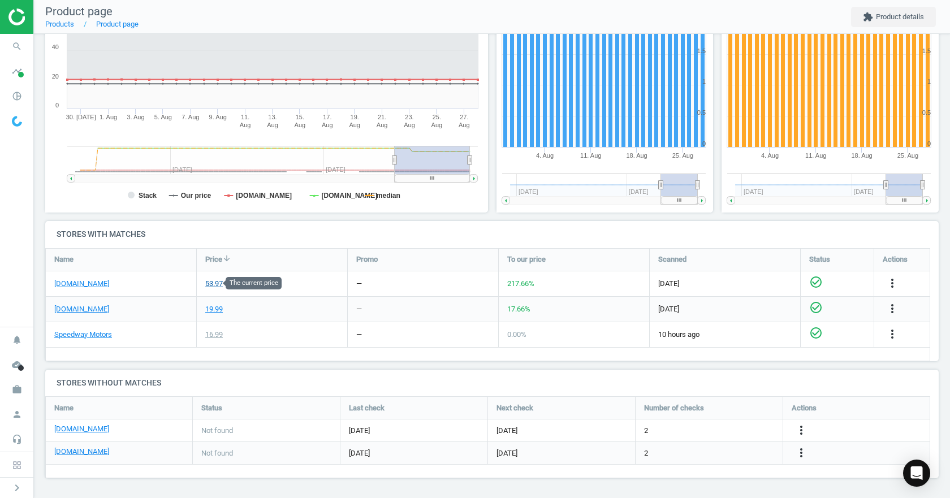
click at [210, 283] on div "53.97" at bounding box center [214, 284] width 18 height 10
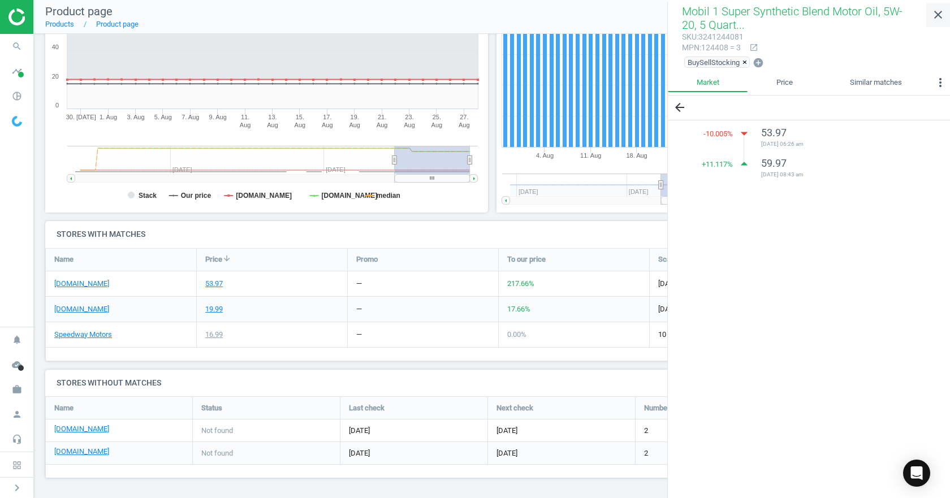
click at [943, 12] on icon "close" at bounding box center [938, 15] width 14 height 14
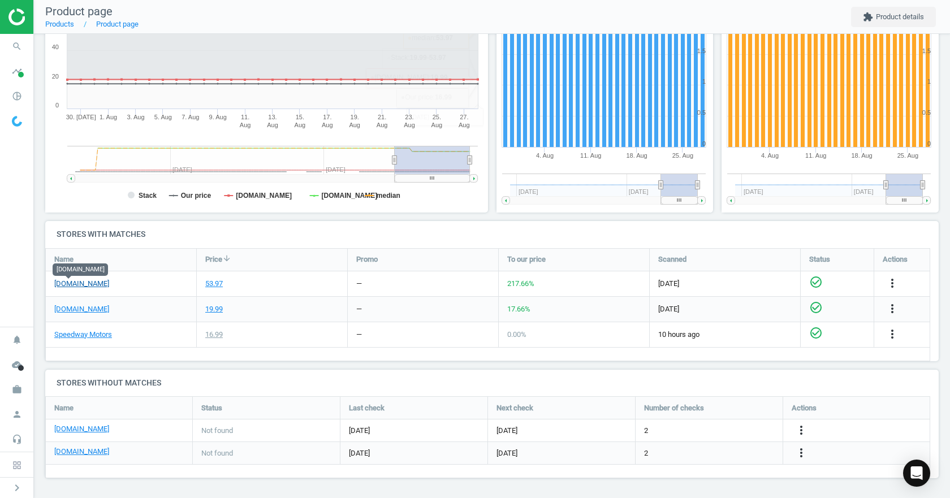
click at [73, 284] on link "[DOMAIN_NAME]" at bounding box center [81, 284] width 55 height 10
click at [883, 284] on div "more_vert" at bounding box center [894, 284] width 22 height 15
click at [890, 284] on icon "more_vert" at bounding box center [893, 284] width 14 height 14
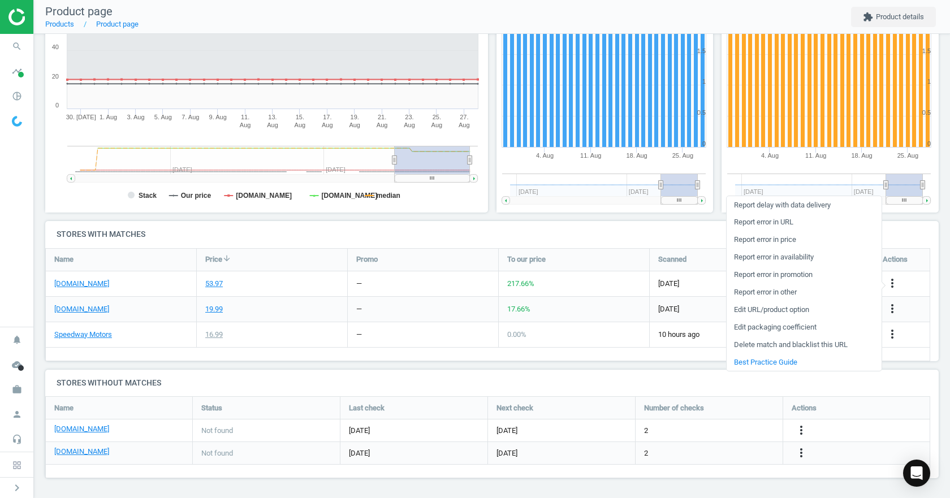
click at [786, 325] on link "Edit packaging coefficient" at bounding box center [804, 328] width 155 height 18
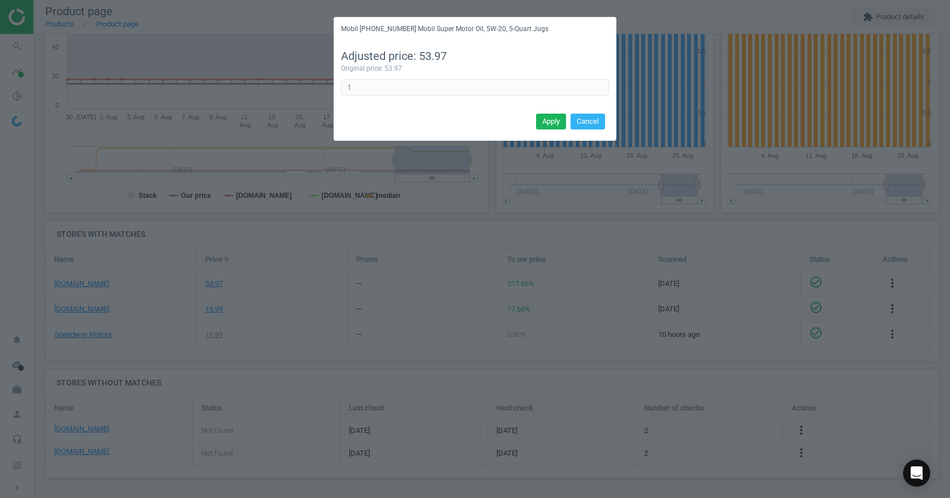
click at [582, 134] on div "Apply Cancel" at bounding box center [475, 125] width 283 height 31
click at [582, 115] on button "Cancel" at bounding box center [588, 122] width 34 height 16
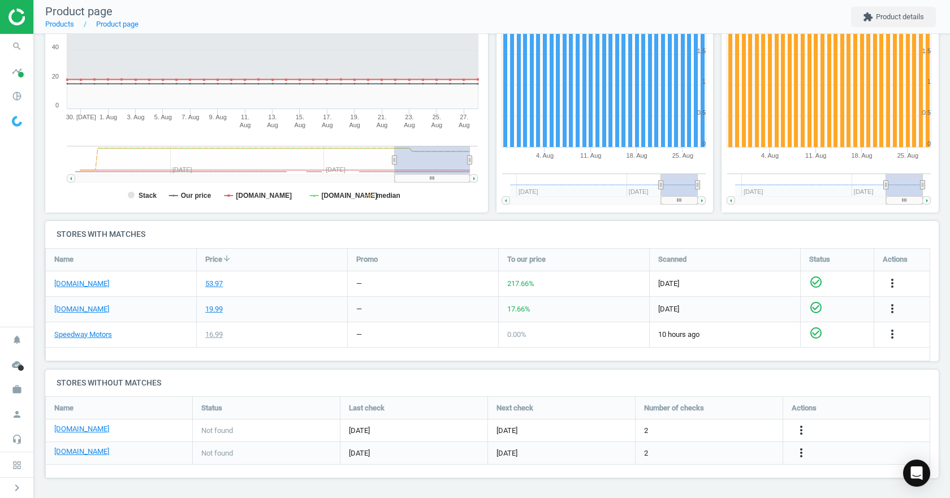
scroll to position [0, 0]
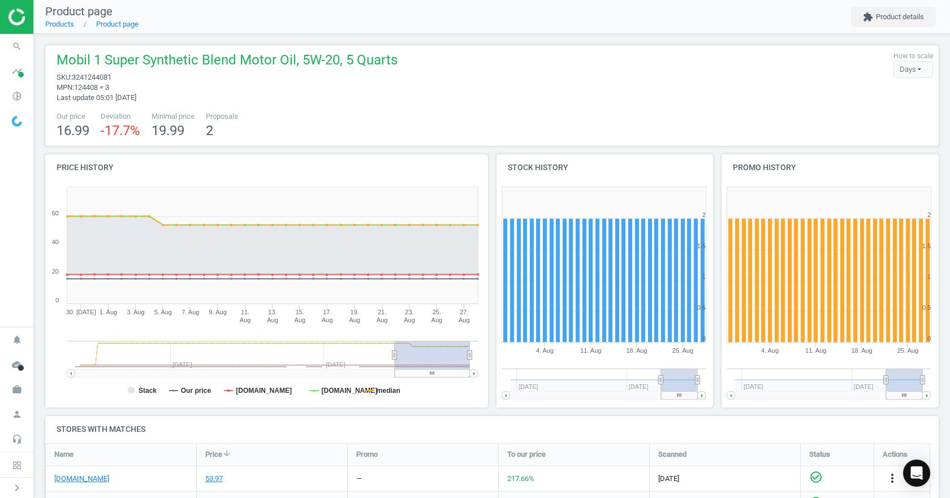
click at [105, 77] on span "3241244081" at bounding box center [92, 77] width 40 height 8
copy span "3241244081"
click at [13, 48] on icon "search" at bounding box center [16, 46] width 21 height 21
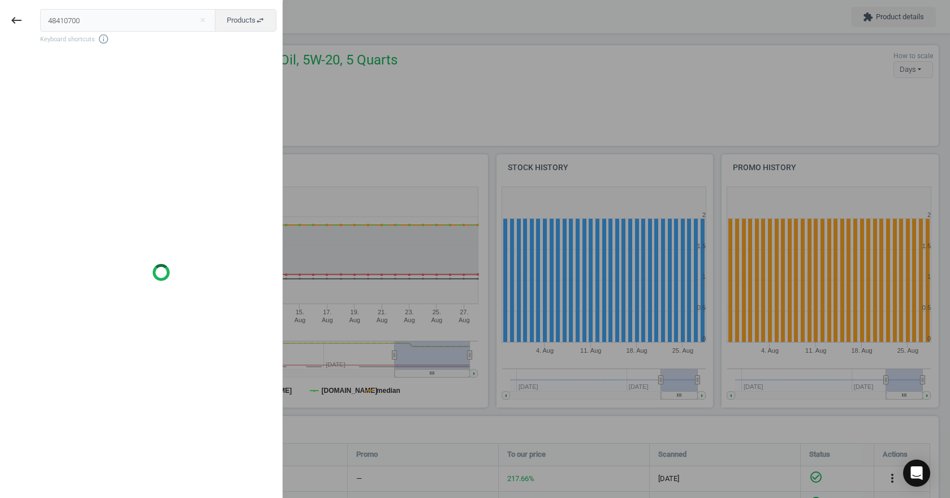
type input "48410700"
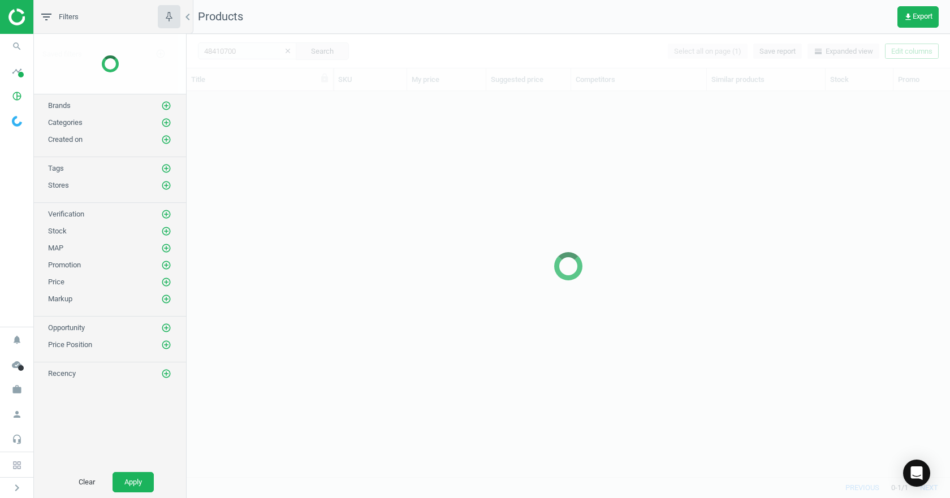
scroll to position [369, 755]
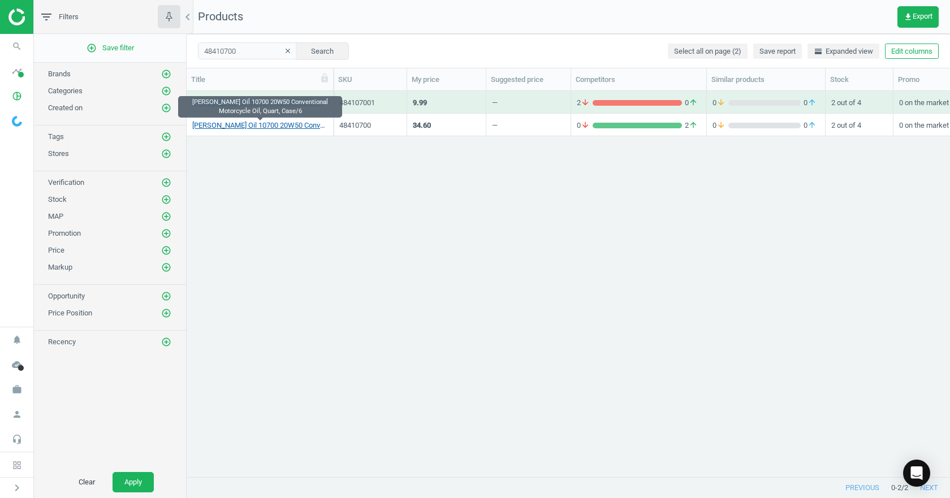
click at [296, 126] on link "[PERSON_NAME] Oil 10700 20W50 Conventional Motorcycle Oil, Quart, Case/6" at bounding box center [259, 125] width 135 height 10
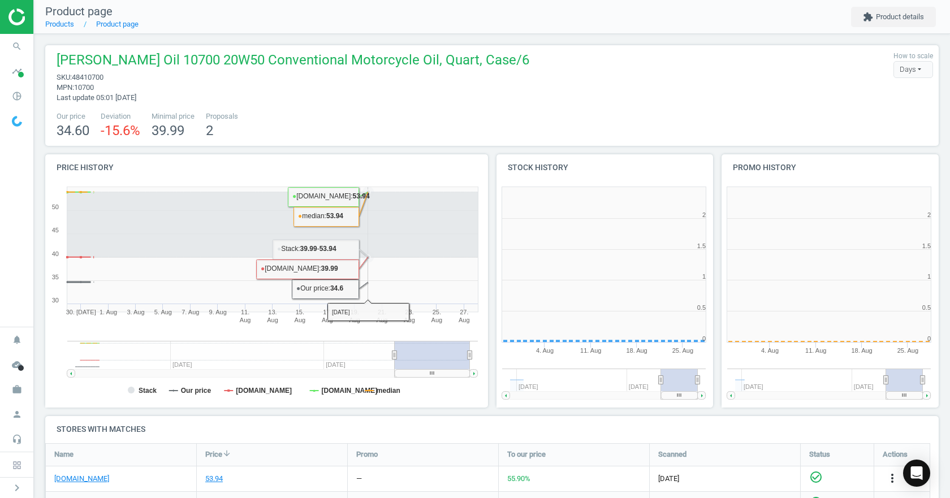
scroll to position [244, 232]
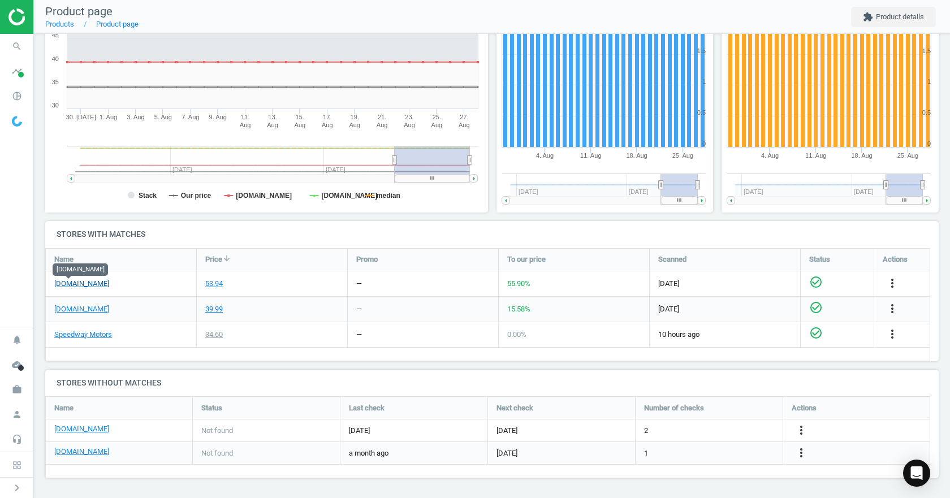
click at [71, 284] on link "[DOMAIN_NAME]" at bounding box center [81, 284] width 55 height 10
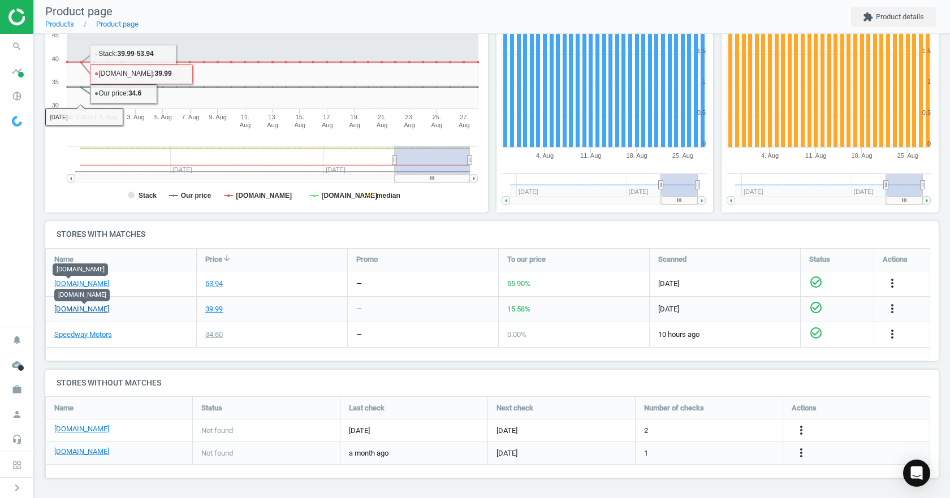
click at [91, 312] on link "[DOMAIN_NAME]" at bounding box center [81, 309] width 55 height 10
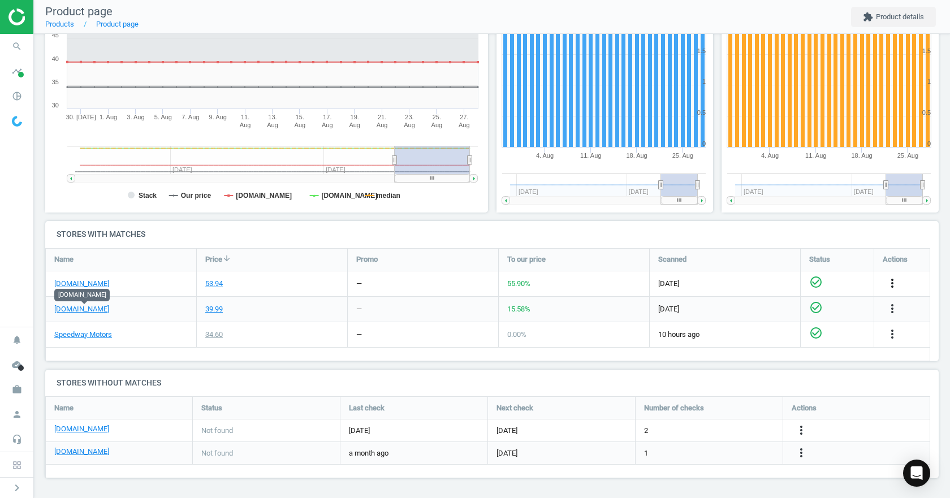
click at [896, 283] on icon "more_vert" at bounding box center [893, 284] width 14 height 14
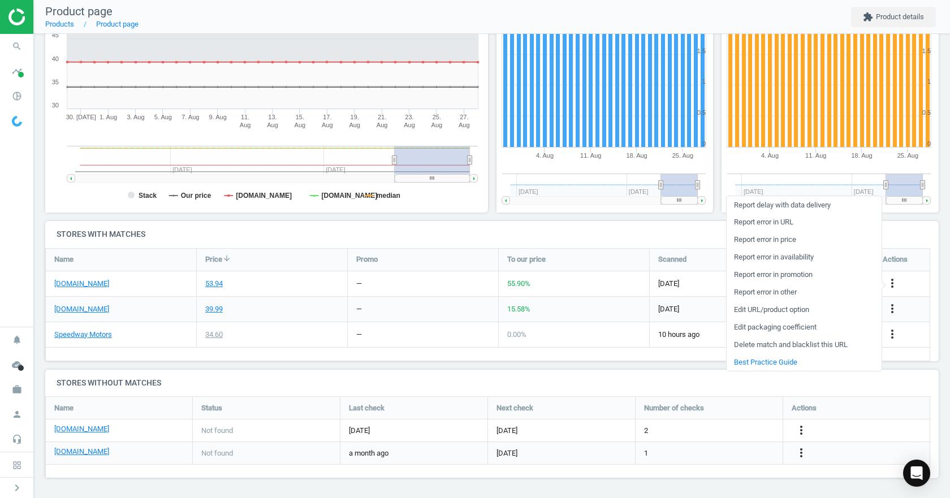
click at [793, 325] on link "Edit packaging coefficient" at bounding box center [804, 328] width 155 height 18
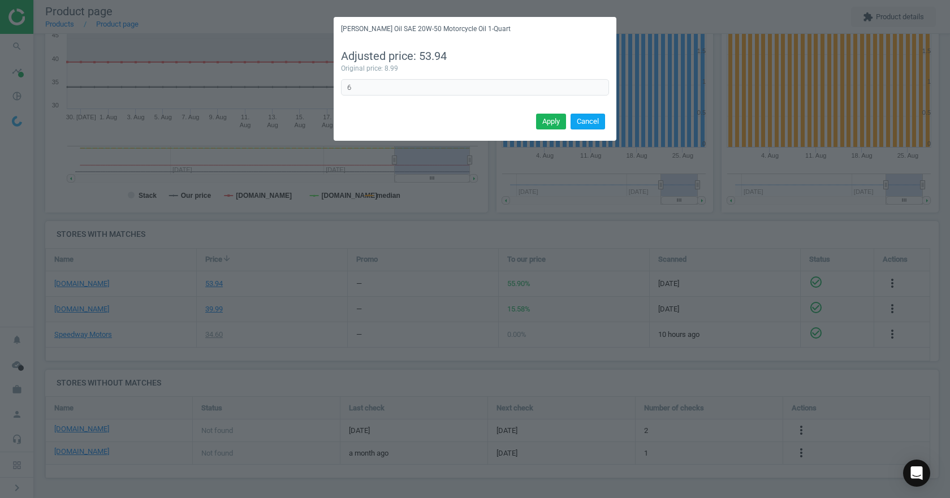
click at [582, 122] on button "Cancel" at bounding box center [588, 122] width 34 height 16
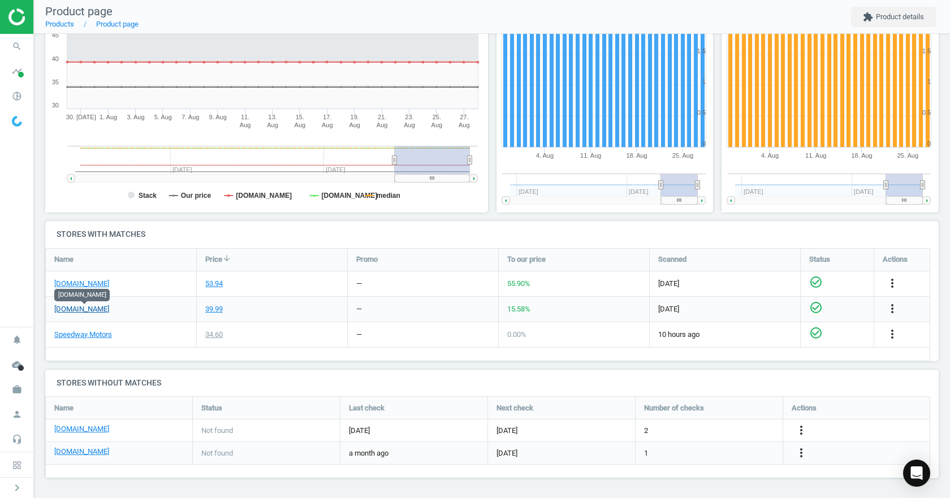
click at [81, 310] on link "[DOMAIN_NAME]" at bounding box center [81, 309] width 55 height 10
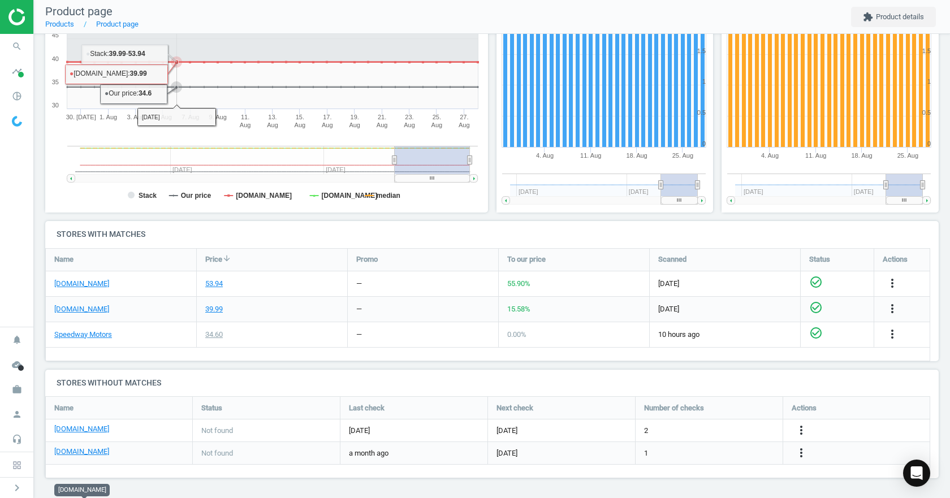
scroll to position [0, 0]
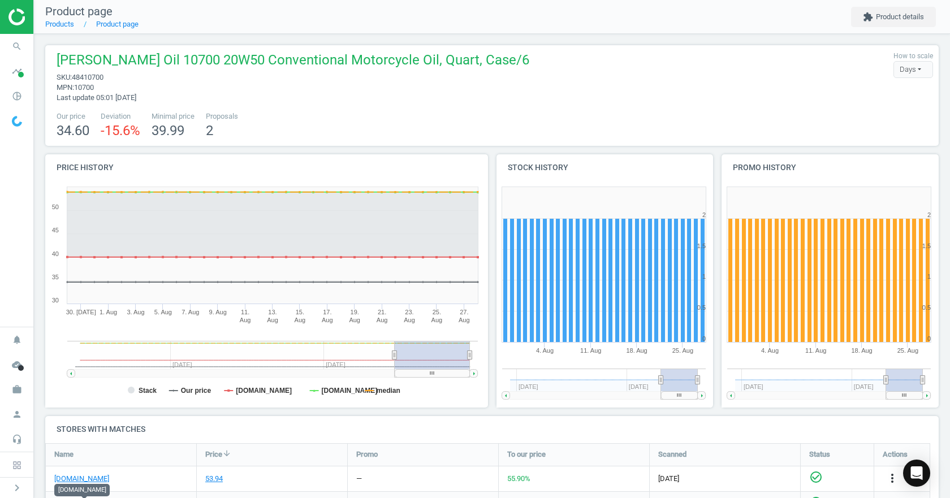
click at [131, 55] on span "[PERSON_NAME] Oil 10700 20W50 Conventional Motorcycle Oil, Quart, Case/6" at bounding box center [293, 61] width 473 height 21
click at [85, 88] on span "10700" at bounding box center [84, 87] width 20 height 8
copy span "10700"
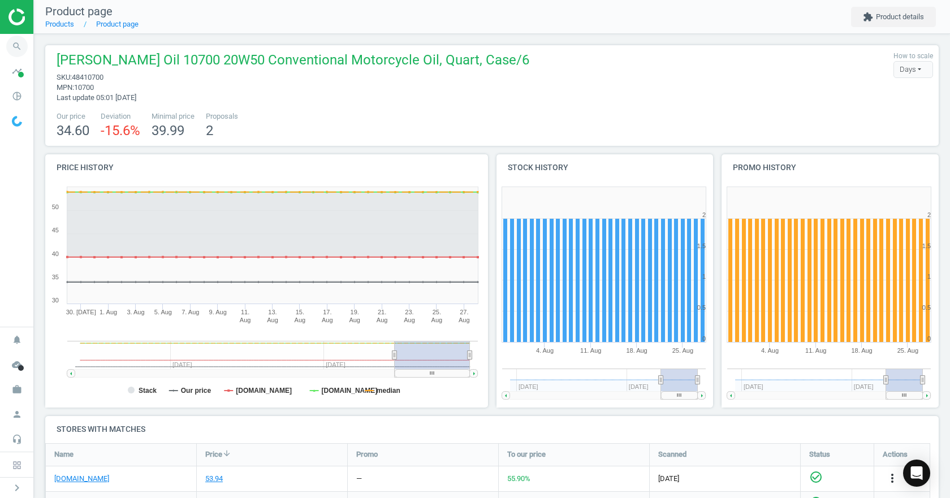
click at [25, 43] on icon "search" at bounding box center [16, 46] width 21 height 21
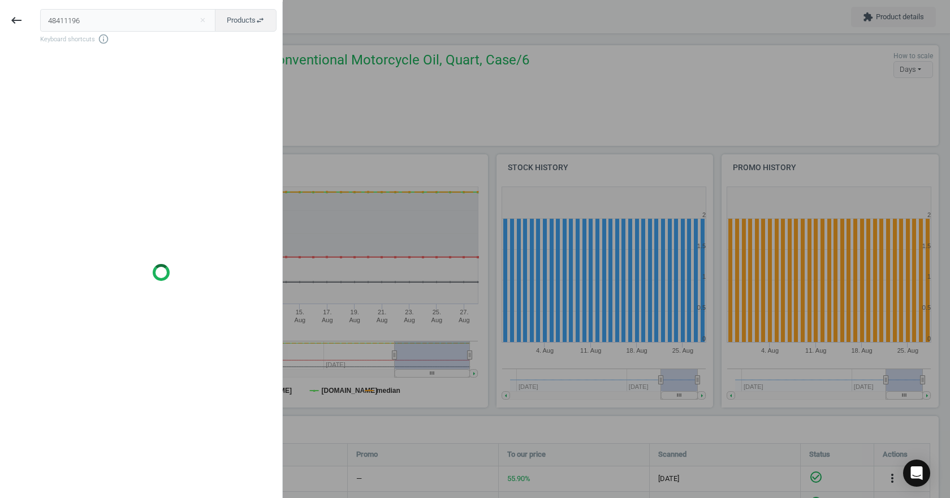
type input "48411196"
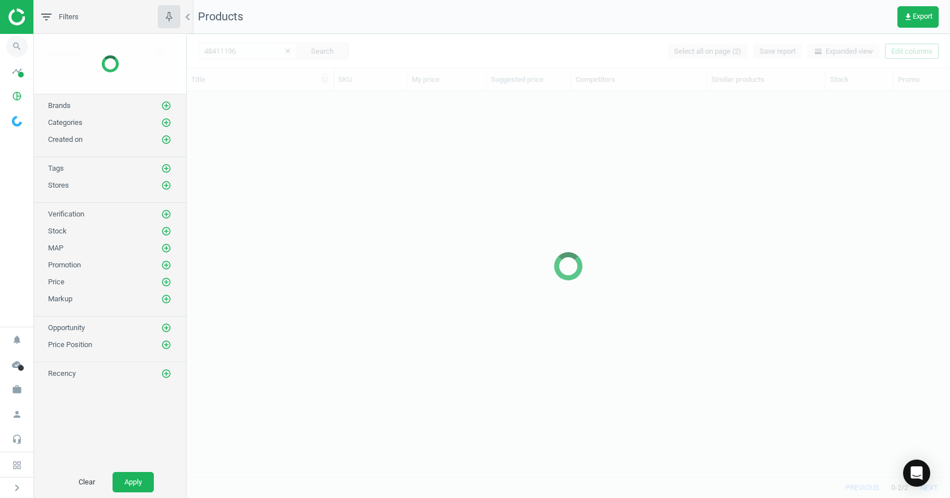
scroll to position [369, 755]
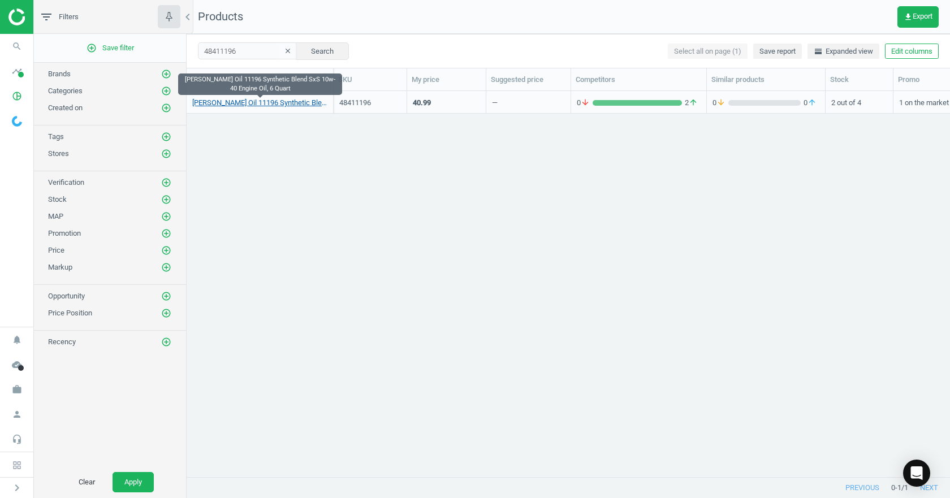
click at [238, 101] on link "[PERSON_NAME] Oil 11196 Synthetic Blend SxS 10w-40 Engine Oil, 6 Quart" at bounding box center [259, 103] width 135 height 10
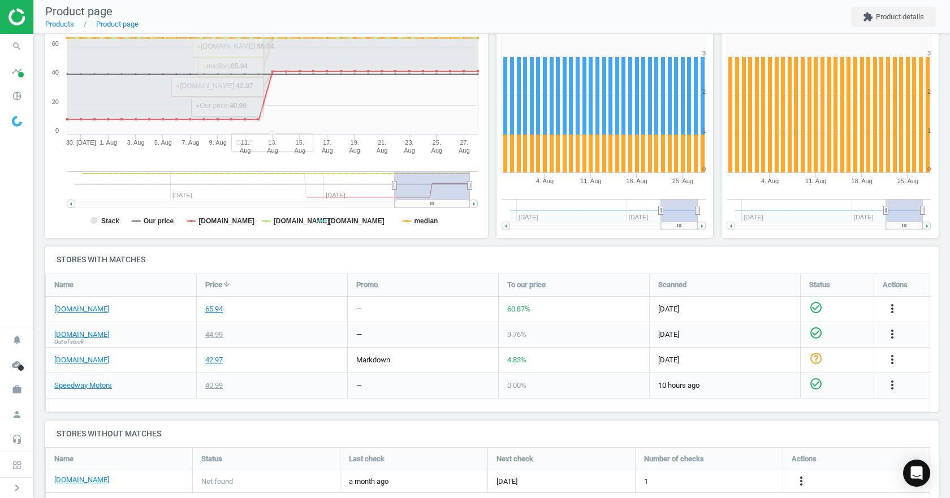
scroll to position [198, 0]
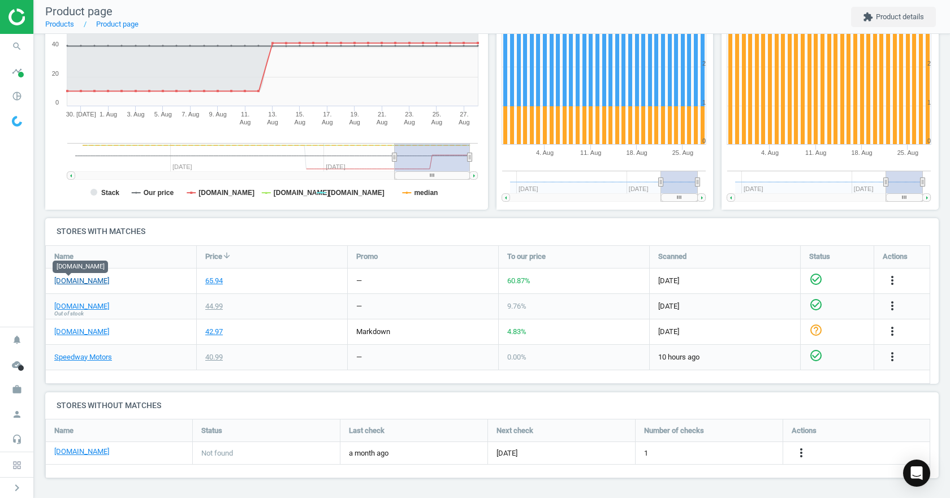
click at [70, 282] on link "[DOMAIN_NAME]" at bounding box center [81, 281] width 55 height 10
click at [84, 306] on link "[DOMAIN_NAME]" at bounding box center [81, 306] width 55 height 10
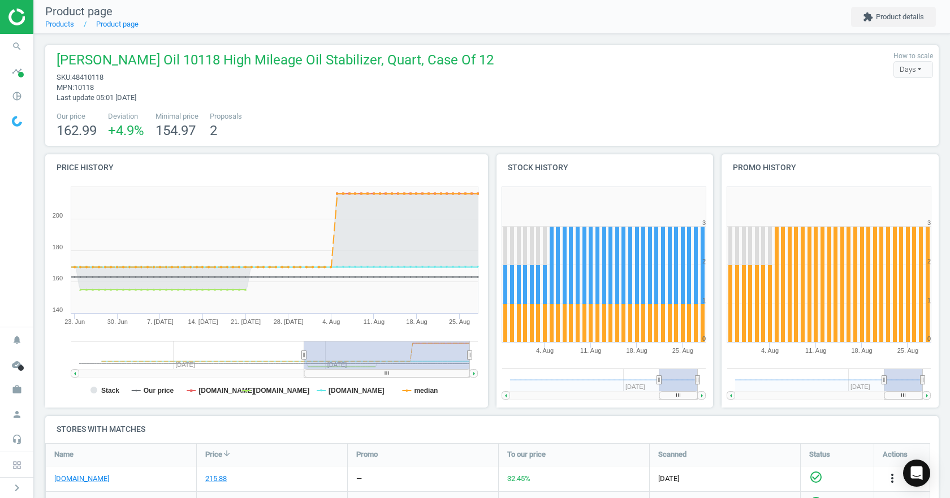
drag, startPoint x: 397, startPoint y: 355, endPoint x: 304, endPoint y: 363, distance: 93.1
click at [304, 363] on g at bounding box center [274, 359] width 407 height 37
click at [119, 390] on rect at bounding box center [264, 295] width 438 height 226
click at [114, 390] on tspan "Stack" at bounding box center [110, 391] width 18 height 8
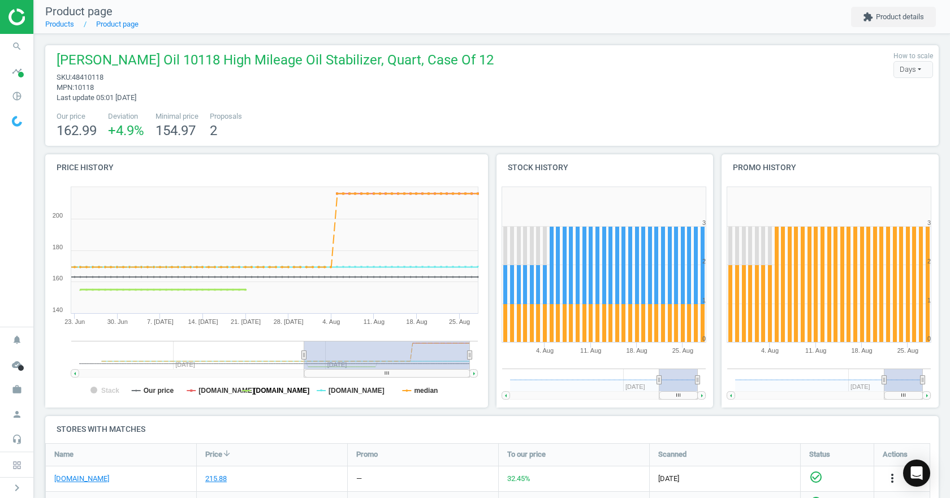
click at [271, 393] on tspan "[DOMAIN_NAME]" at bounding box center [282, 391] width 56 height 8
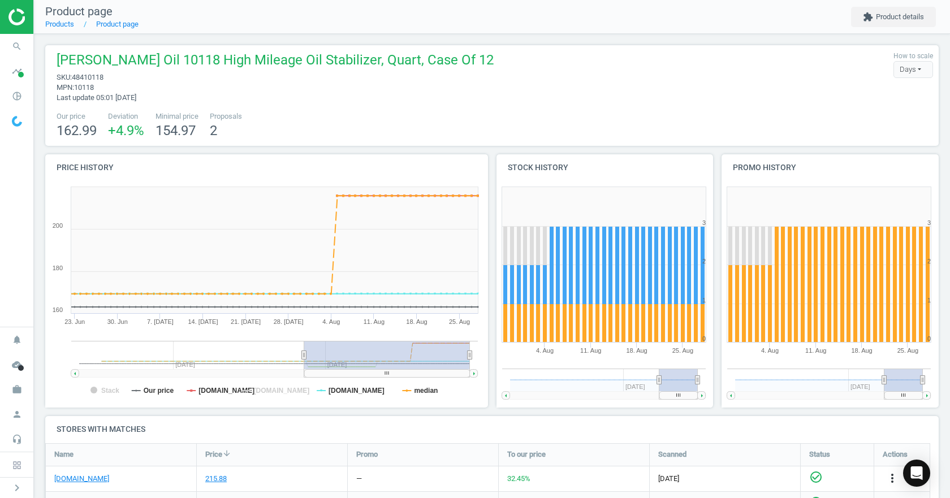
click at [271, 393] on tspan "[DOMAIN_NAME]" at bounding box center [282, 391] width 56 height 8
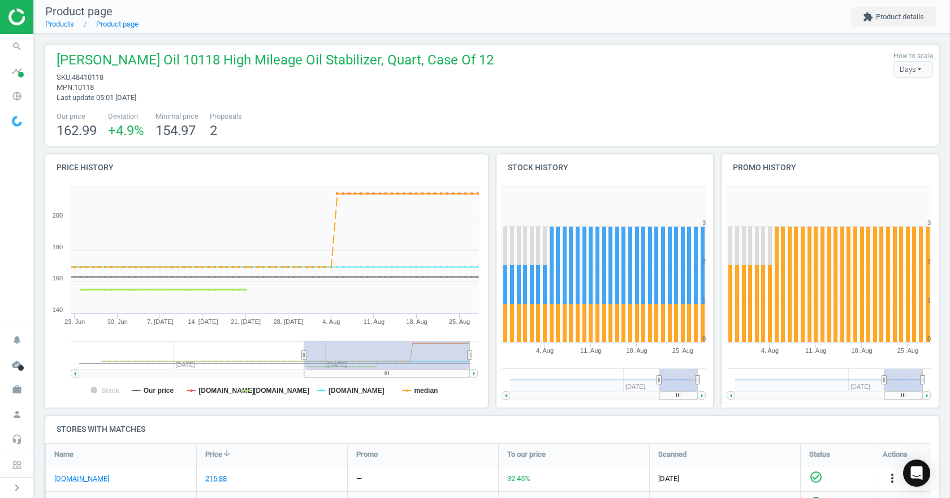
click at [271, 393] on tspan "[DOMAIN_NAME]" at bounding box center [282, 391] width 56 height 8
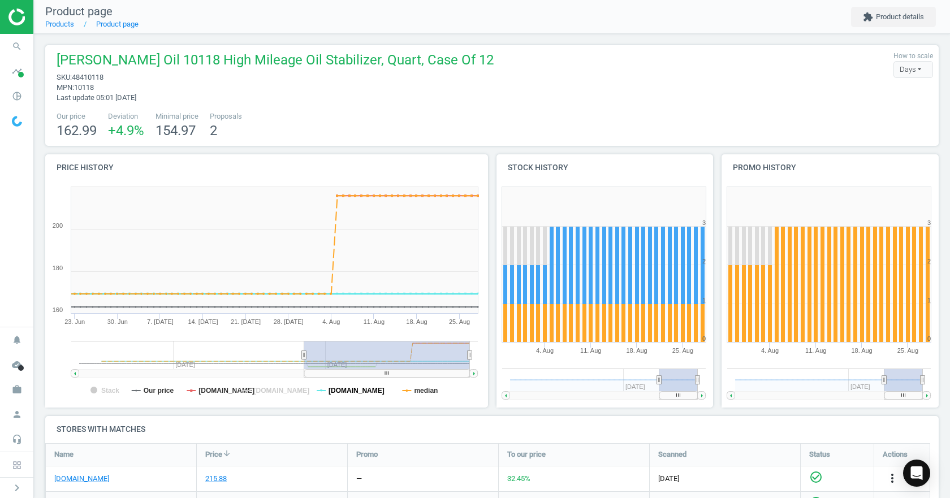
click at [358, 388] on tspan "[DOMAIN_NAME]" at bounding box center [357, 391] width 56 height 8
click at [433, 388] on tspan "median" at bounding box center [426, 391] width 24 height 8
click at [431, 389] on tspan "median" at bounding box center [426, 391] width 24 height 8
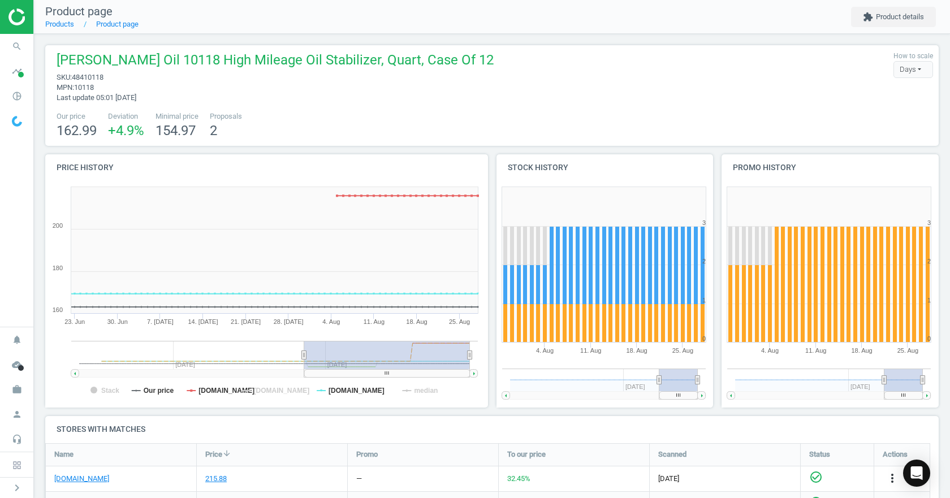
click at [431, 389] on tspan "median" at bounding box center [426, 391] width 24 height 8
click at [430, 389] on tspan "median" at bounding box center [426, 391] width 24 height 8
click at [429, 389] on tspan "median" at bounding box center [426, 391] width 24 height 8
